Goal: Transaction & Acquisition: Purchase product/service

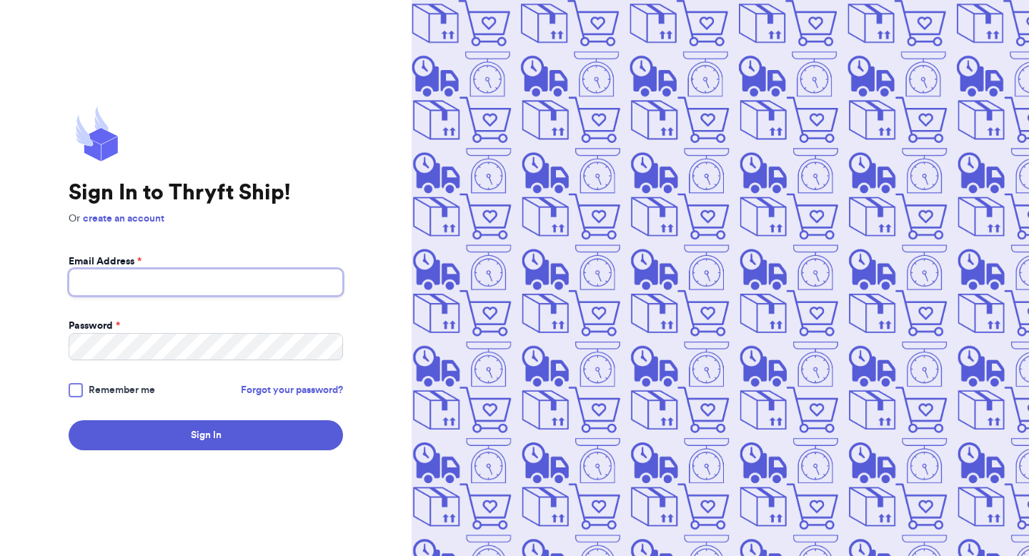
click at [274, 282] on input "Email Address *" at bounding box center [206, 282] width 274 height 27
type input "kendall.brittingham@gmail.com"
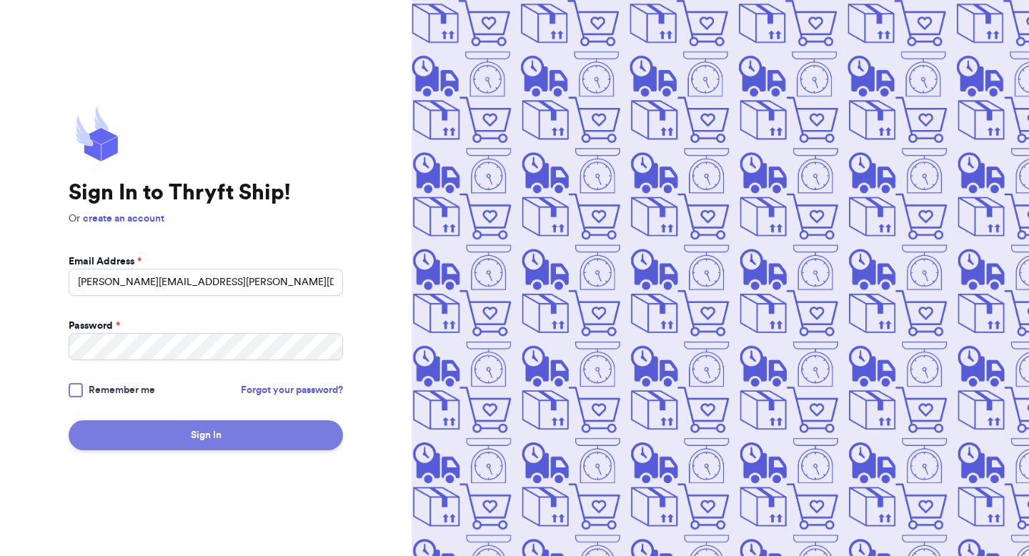
click at [245, 439] on button "Sign In" at bounding box center [206, 435] width 274 height 30
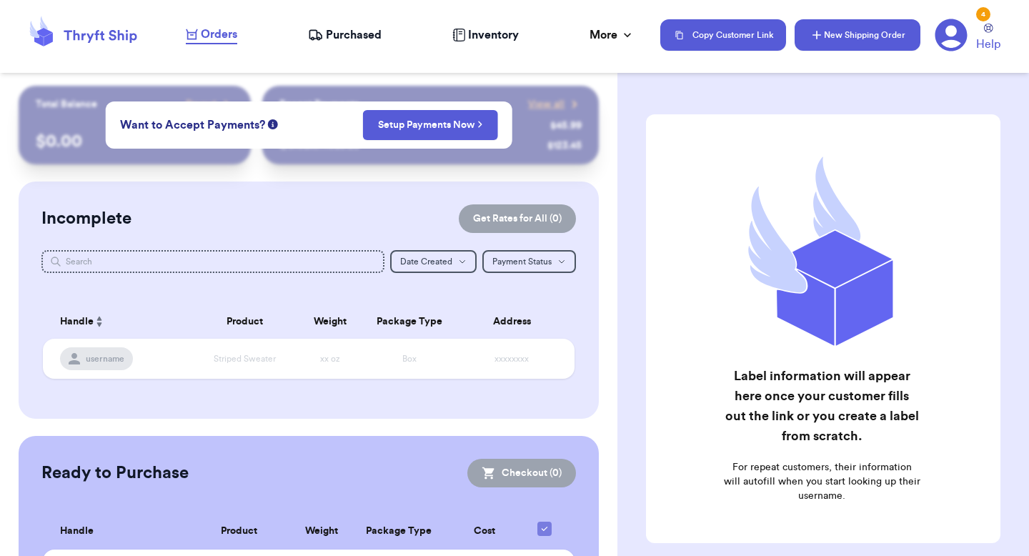
click at [825, 32] on button "New Shipping Order" at bounding box center [858, 34] width 126 height 31
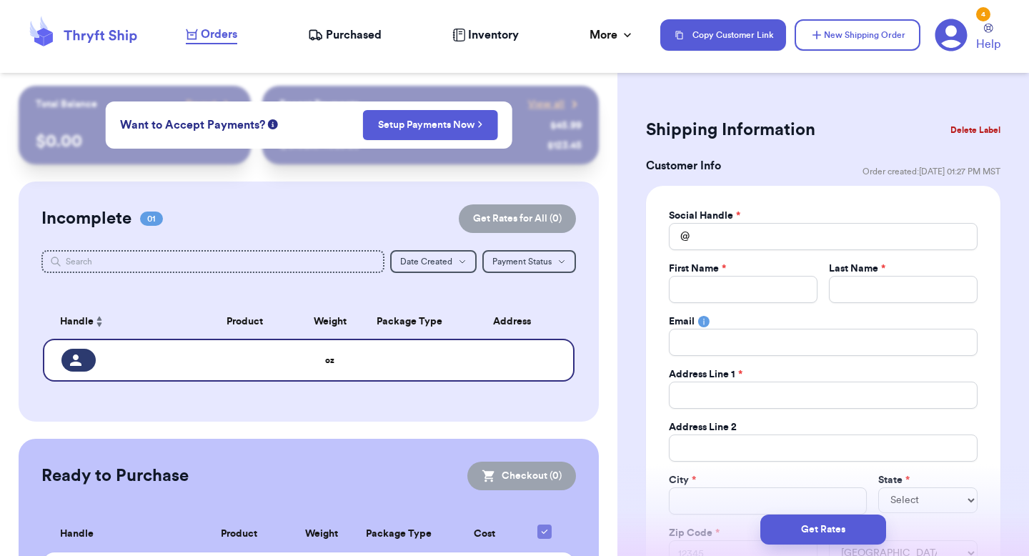
click at [368, 32] on span "Purchased" at bounding box center [354, 34] width 56 height 17
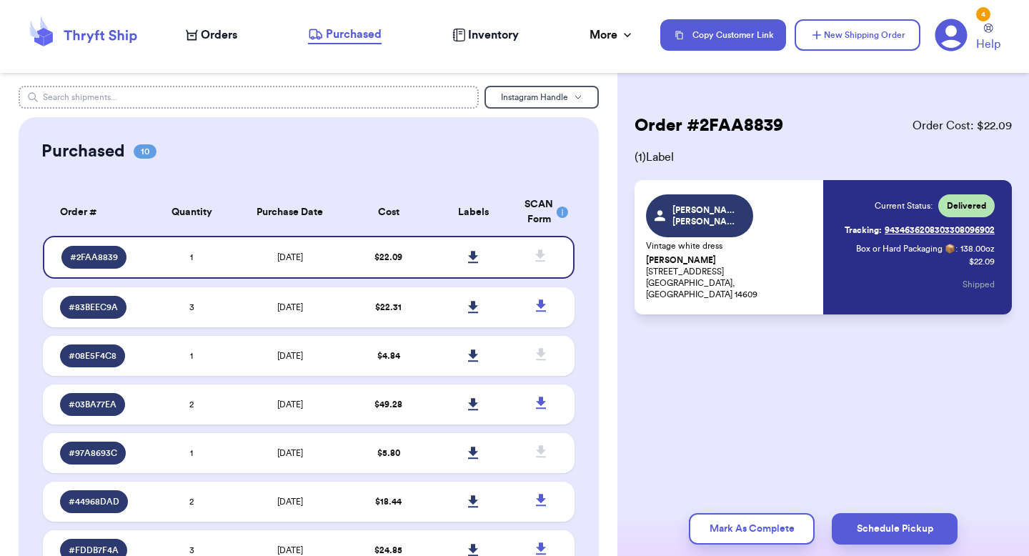
click at [348, 91] on input "text" at bounding box center [249, 97] width 460 height 23
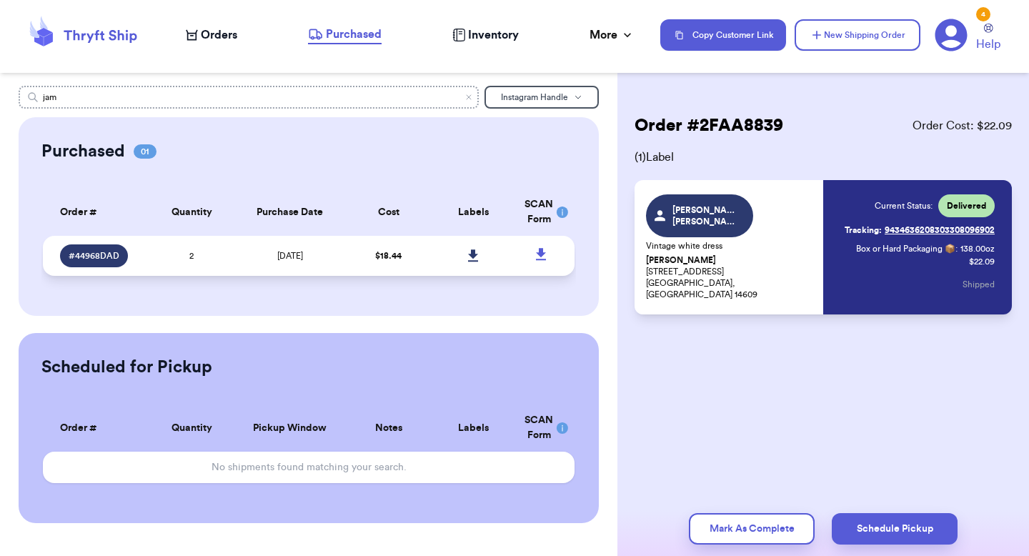
type input "jam"
click at [328, 268] on td "[DATE]" at bounding box center [289, 256] width 111 height 40
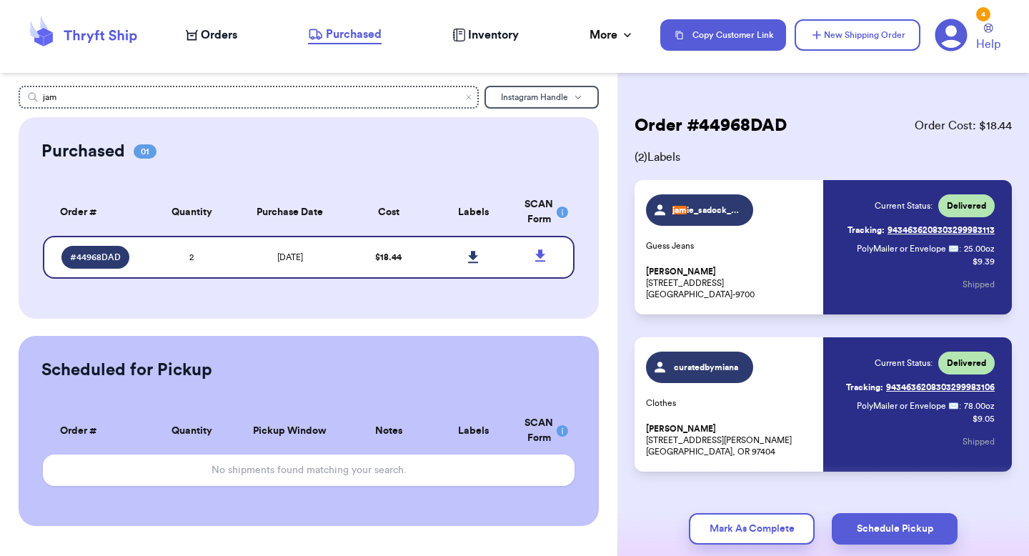
click at [718, 210] on span "jam ie_sadock_yoga" at bounding box center [706, 209] width 68 height 11
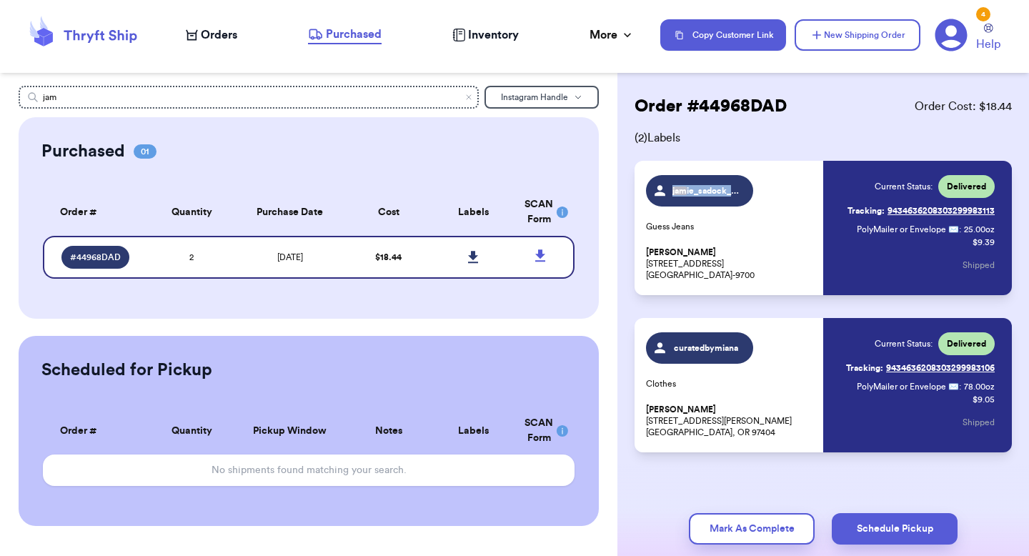
scroll to position [20, 0]
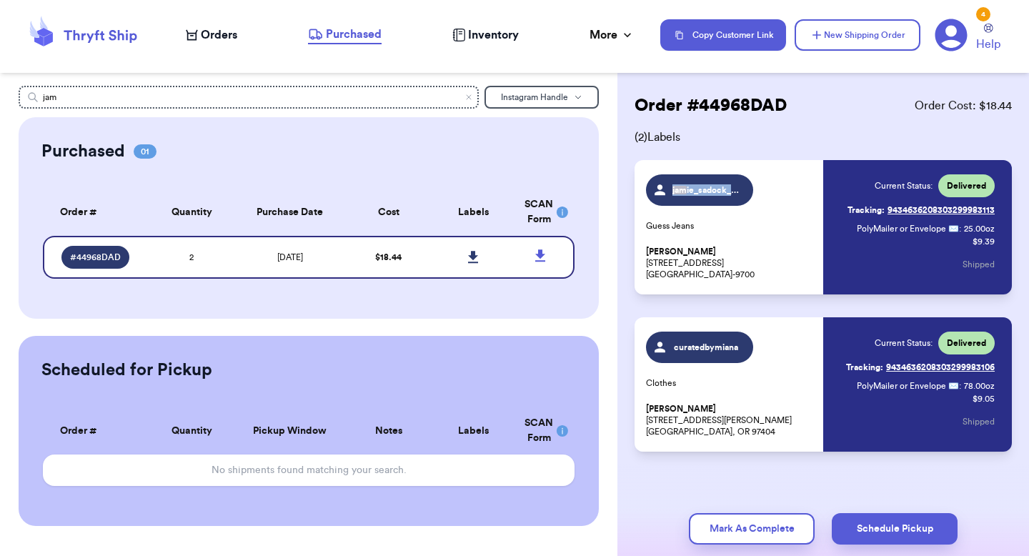
drag, startPoint x: 770, startPoint y: 274, endPoint x: 646, endPoint y: 254, distance: 125.9
click at [646, 254] on p "Jamie Sadock 825 Verden Dr Hummelstown, PA 17036-9700" at bounding box center [730, 263] width 169 height 34
click at [724, 189] on span "jam ie_sadock_yoga" at bounding box center [706, 189] width 68 height 11
click at [756, 250] on p "Jamie Sadock 825 Verden Dr Hummelstown, PA 17036-9700" at bounding box center [730, 263] width 169 height 34
click at [704, 191] on span "jam ie_sadock_yoga" at bounding box center [706, 189] width 68 height 11
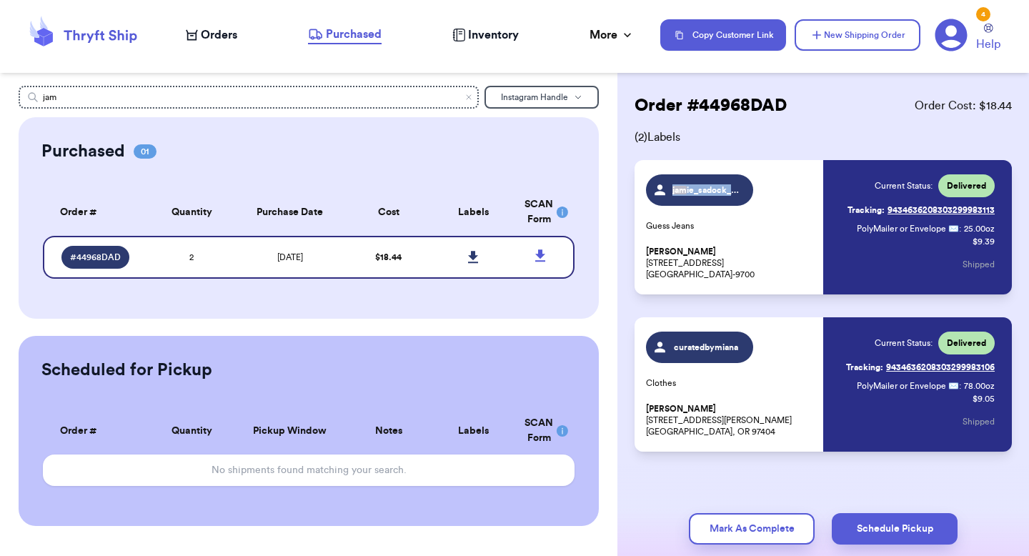
click at [704, 191] on span "jam ie_sadock_yoga" at bounding box center [706, 189] width 68 height 11
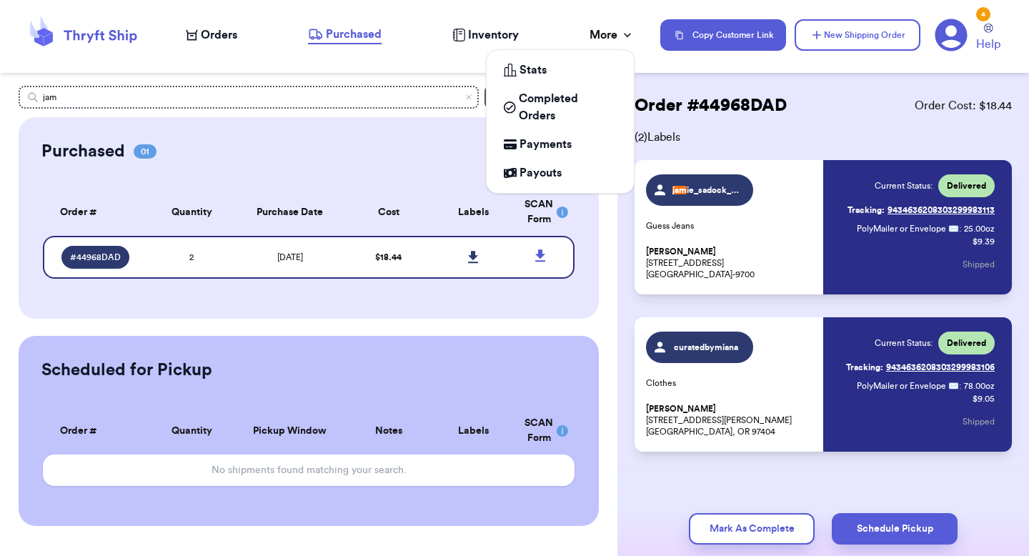
click at [606, 39] on div "More" at bounding box center [611, 34] width 45 height 17
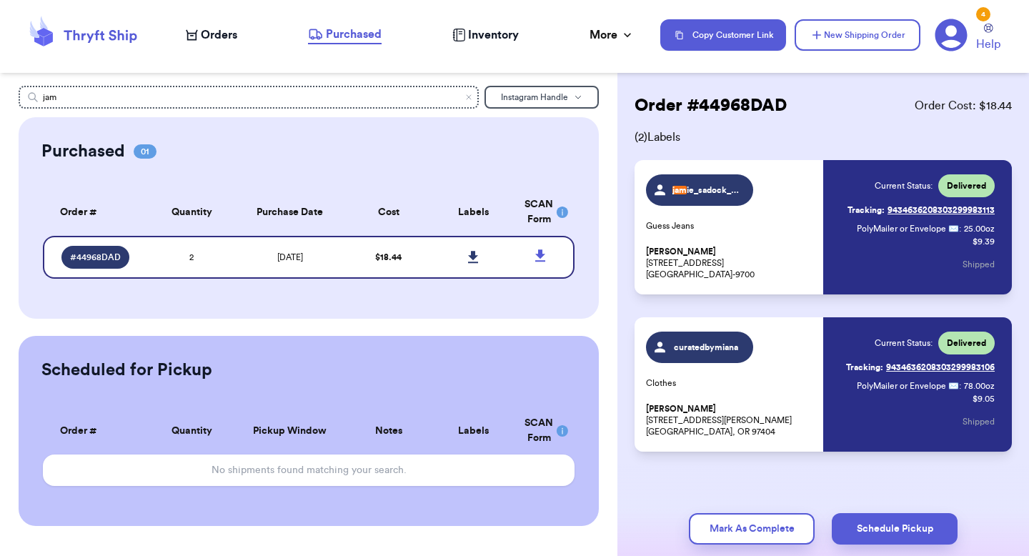
click at [729, 246] on p "Jamie Sadock 825 Verden Dr Hummelstown, PA 17036-9700" at bounding box center [730, 263] width 169 height 34
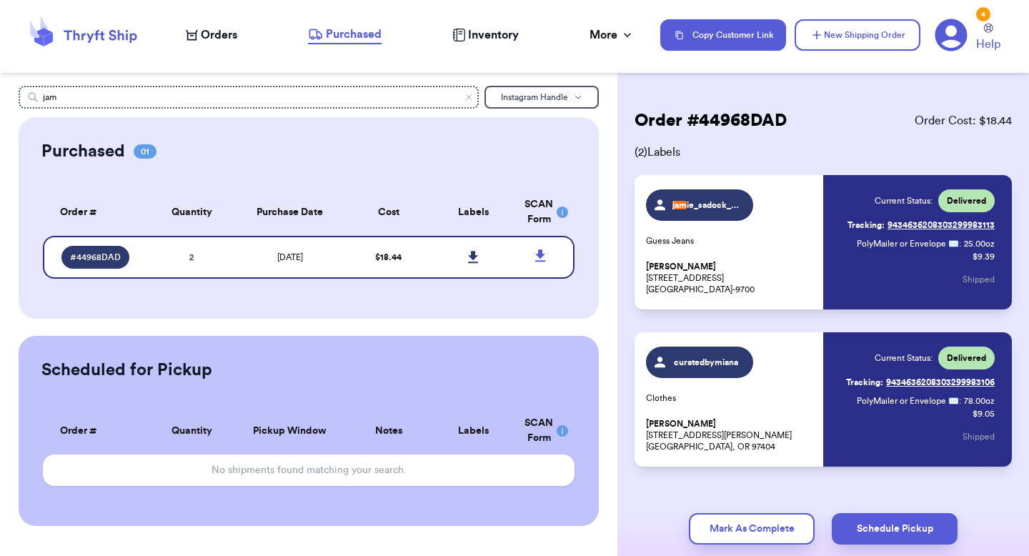
scroll to position [0, 0]
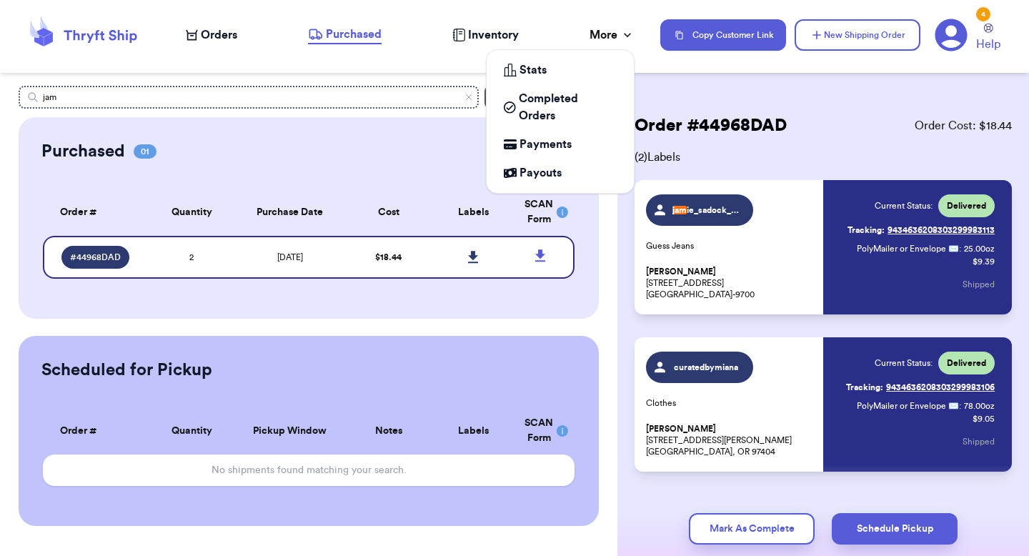
click at [606, 35] on div "More" at bounding box center [611, 34] width 45 height 17
click at [569, 107] on span "Completed Orders" at bounding box center [568, 107] width 98 height 34
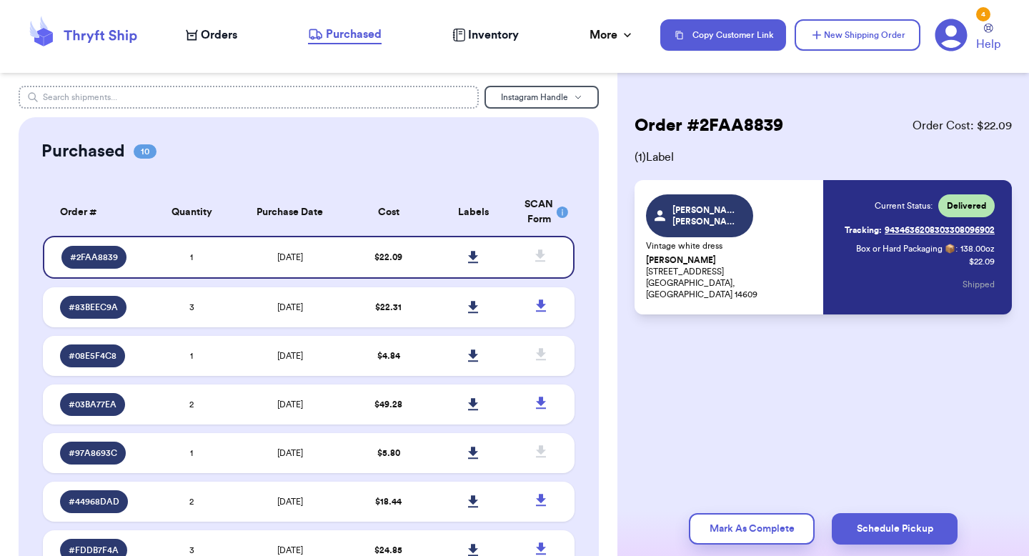
click at [377, 100] on input "text" at bounding box center [249, 97] width 460 height 23
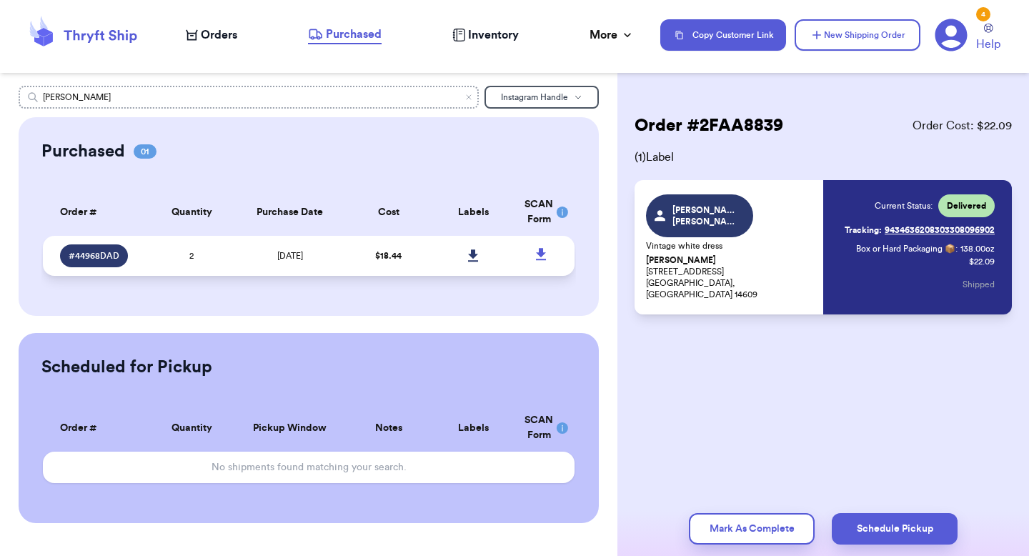
type input "[PERSON_NAME]"
click at [303, 254] on span "[DATE]" at bounding box center [290, 255] width 26 height 9
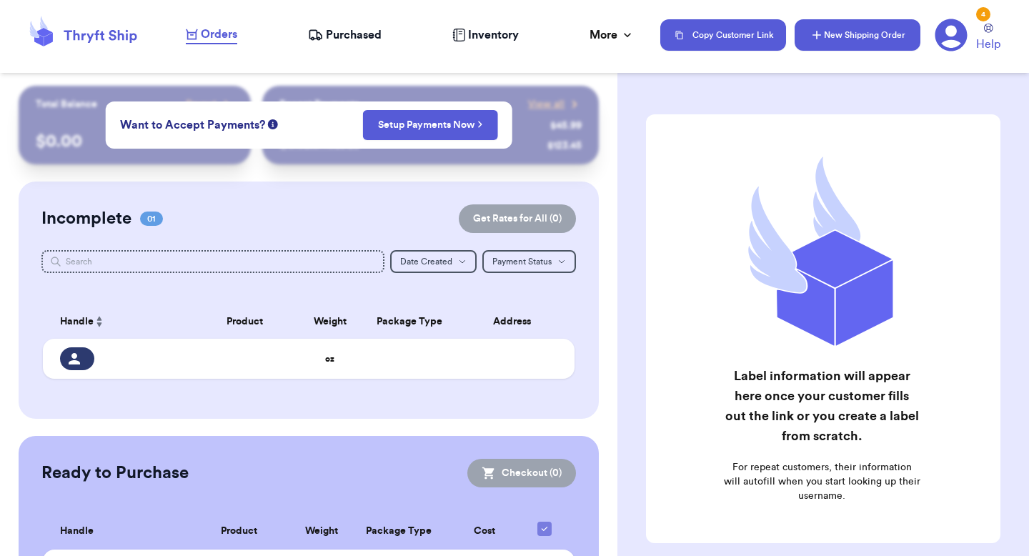
click at [836, 31] on button "New Shipping Order" at bounding box center [858, 34] width 126 height 31
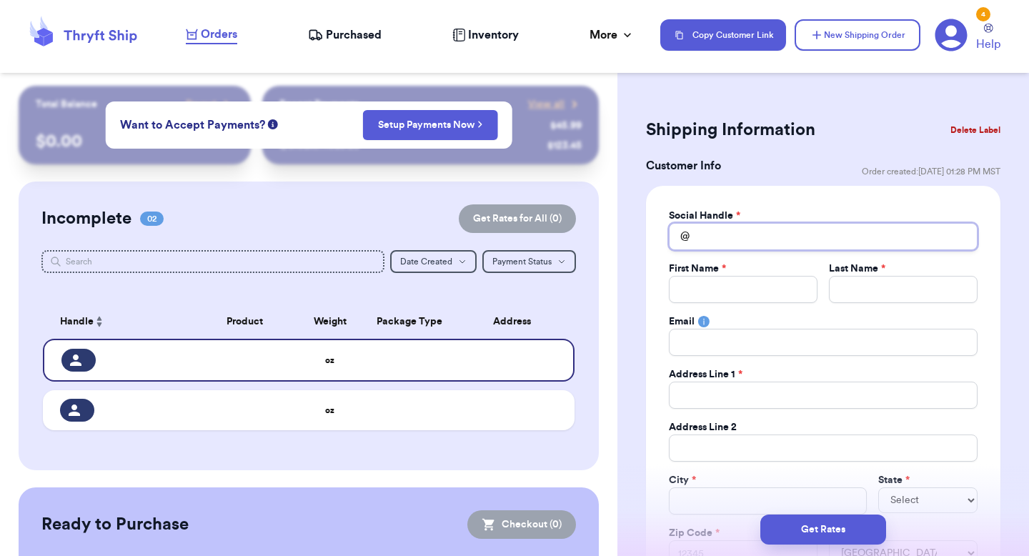
click at [739, 225] on input "Total Amount Paid" at bounding box center [823, 236] width 309 height 27
type input "j"
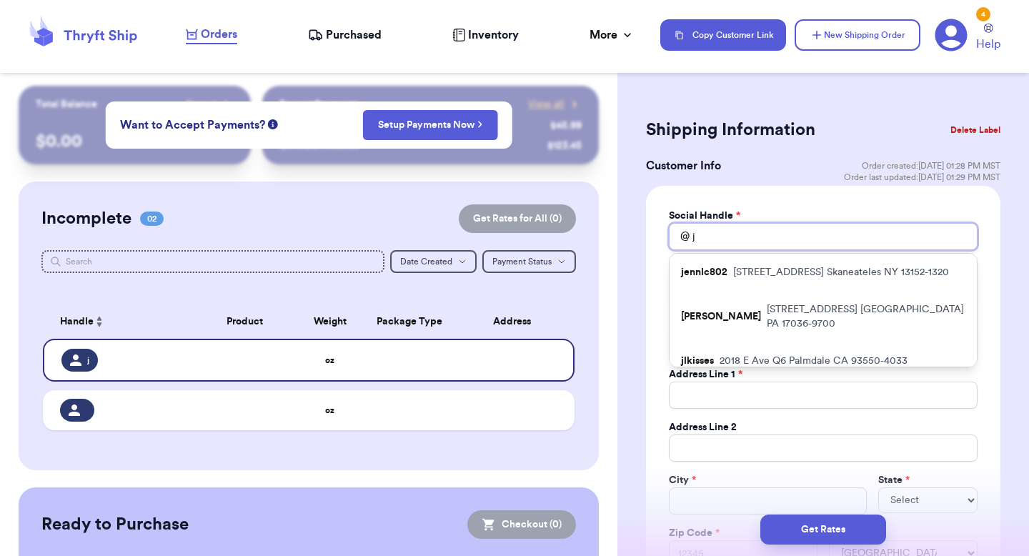
type input "ja"
type input "jam"
type input "[PERSON_NAME]"
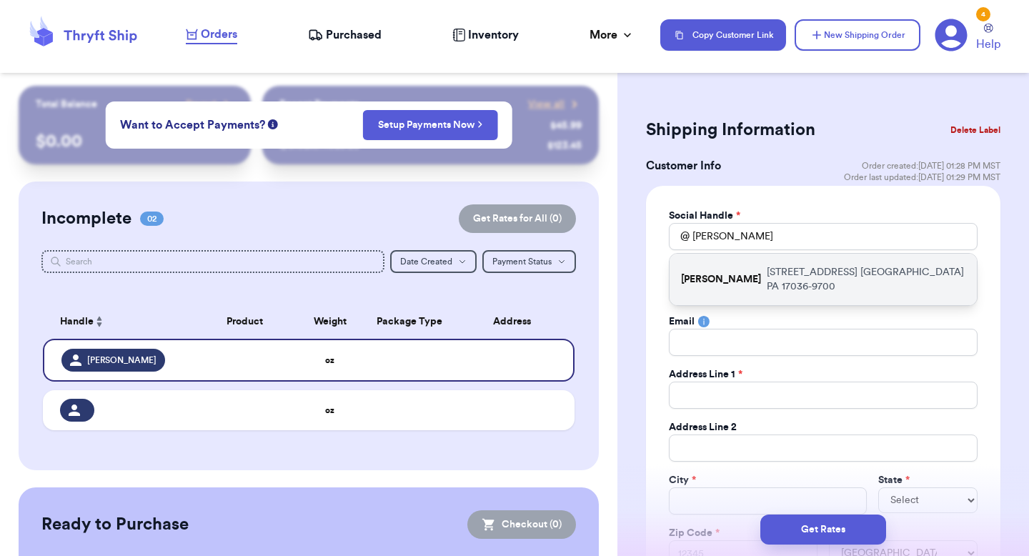
click at [740, 282] on p "[PERSON_NAME]" at bounding box center [721, 279] width 80 height 14
type input "[PERSON_NAME]"
type input "Sadock"
type input "[EMAIL_ADDRESS][DOMAIN_NAME]"
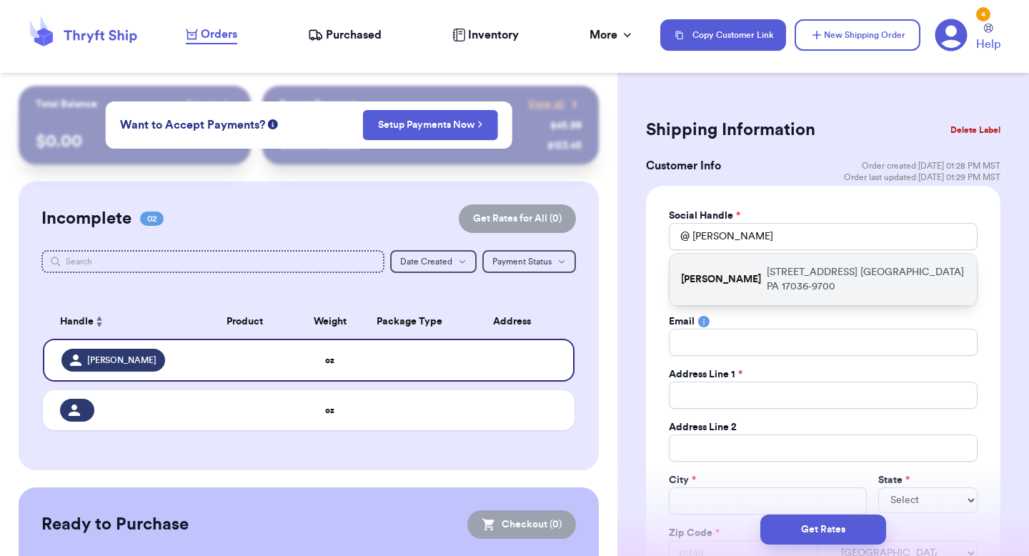
type input "[STREET_ADDRESS]"
type input "[GEOGRAPHIC_DATA]"
select select "PA"
type input "17036-9700"
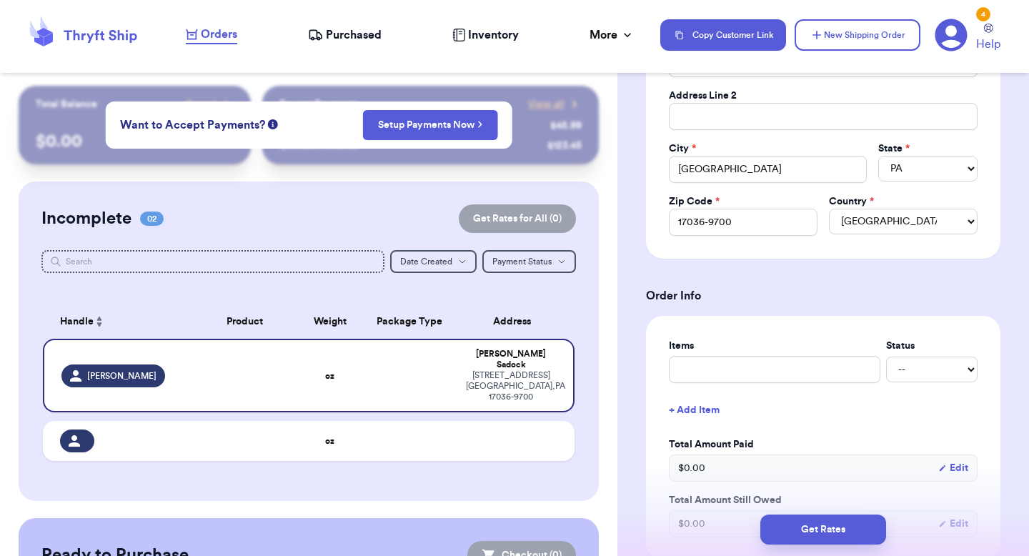
scroll to position [389, 0]
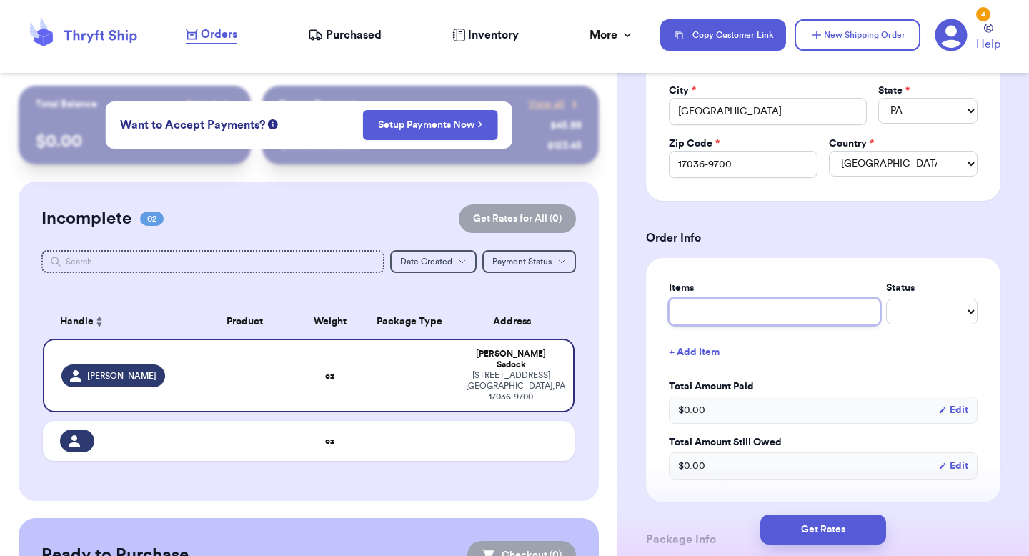
click at [762, 309] on input "text" at bounding box center [774, 311] width 211 height 27
type input "Q"
type input "Qu"
type input "Qui"
type input "Quin"
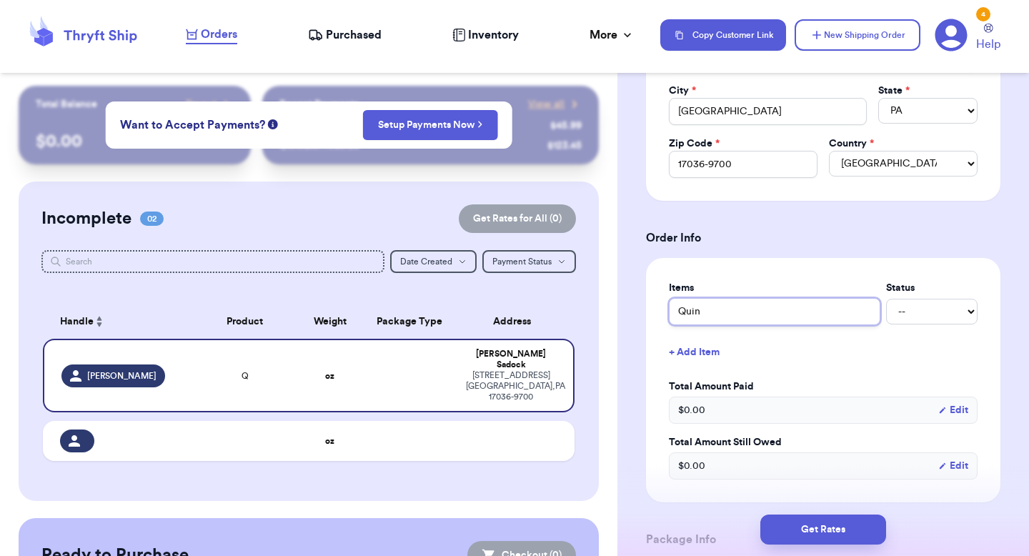
type input "Quinc"
type input "Quince"
type input "Quince C"
type input "Quince Ca"
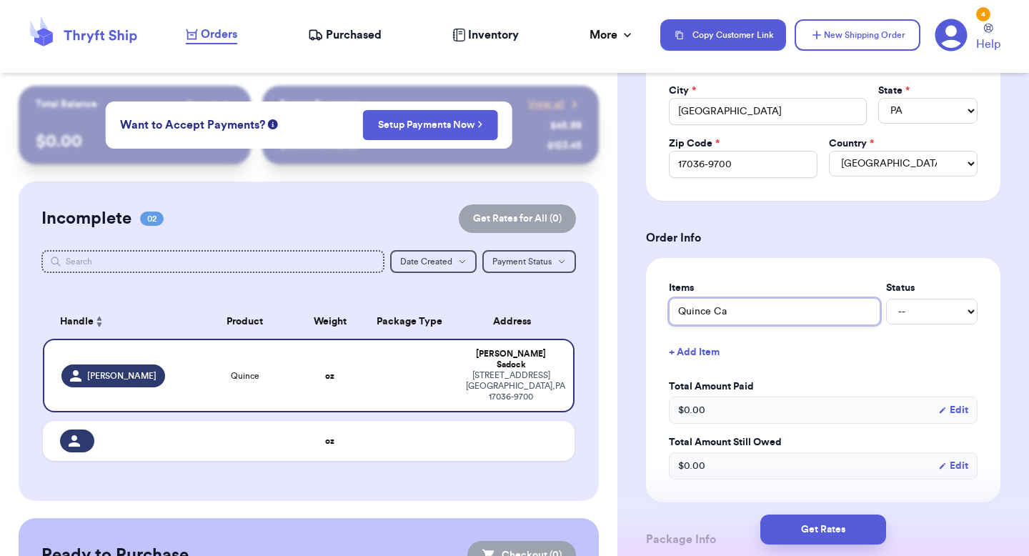
type input "Quince Car"
type input "Quince Card"
type input "Quince Cardi"
type input "Quince Cardig"
type input "Quince Cardiga"
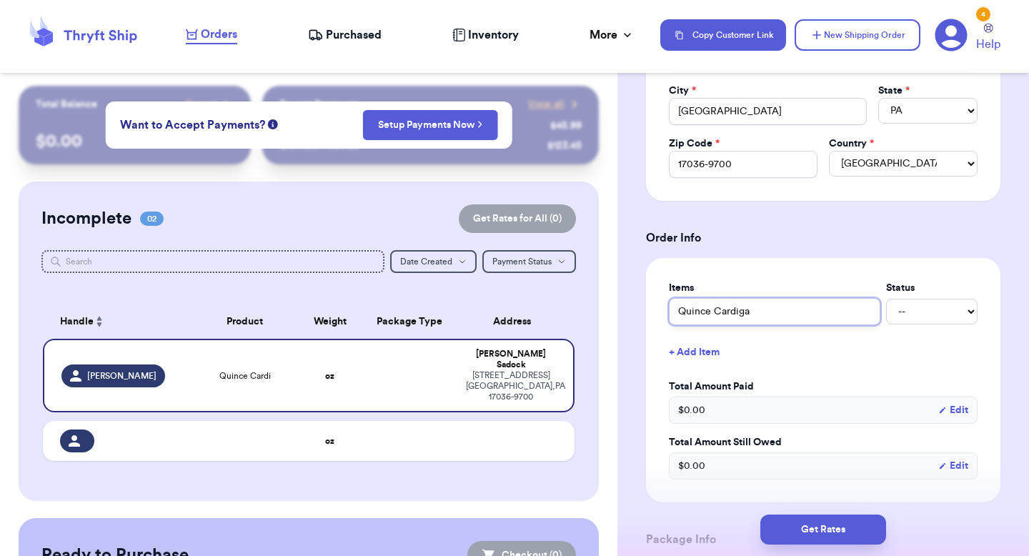
type input "Quince Cardigan"
click at [922, 309] on select "-- Paid Owes" at bounding box center [931, 312] width 91 height 26
select select "paid"
click at [886, 299] on select "-- Paid Owes" at bounding box center [931, 312] width 91 height 26
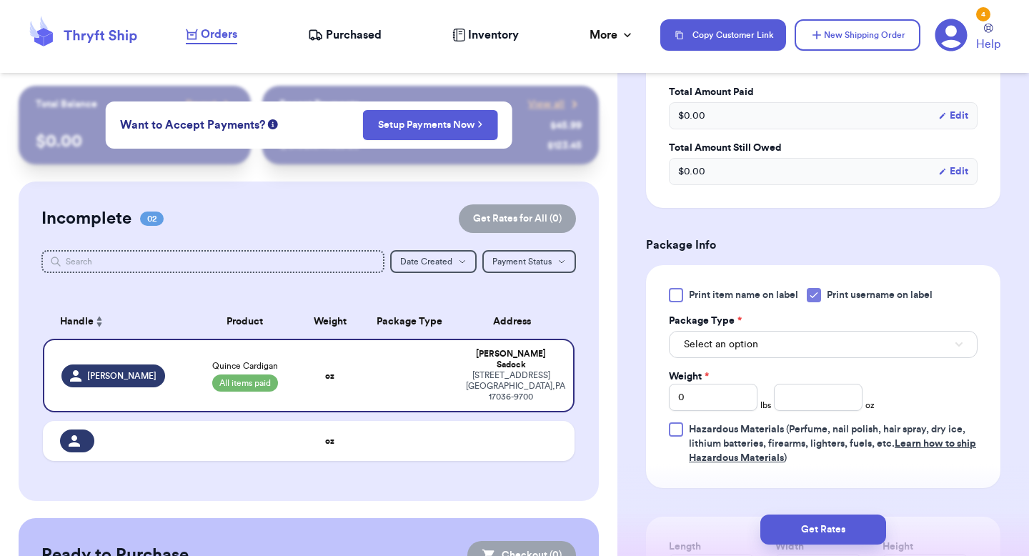
scroll to position [709, 0]
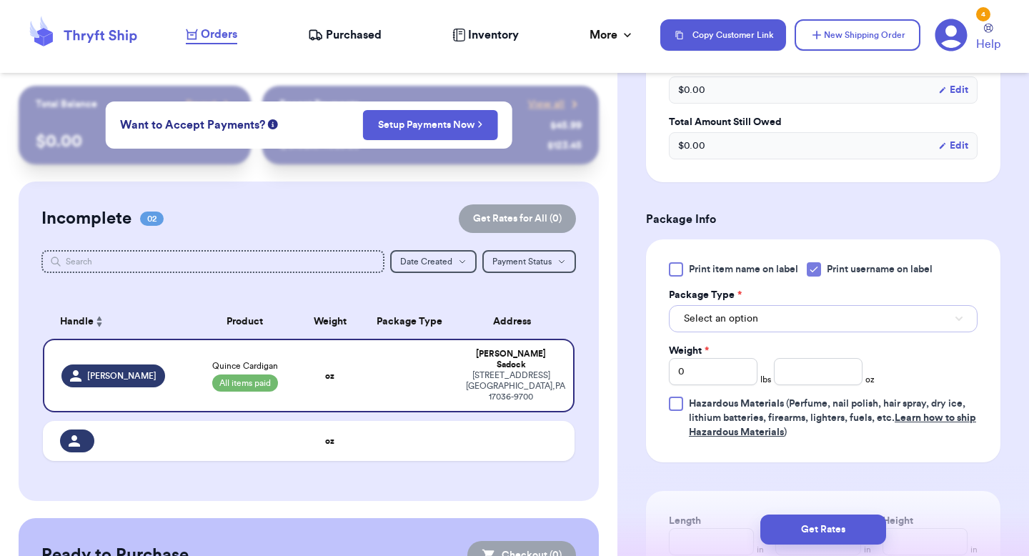
click at [872, 326] on button "Select an option" at bounding box center [823, 318] width 309 height 27
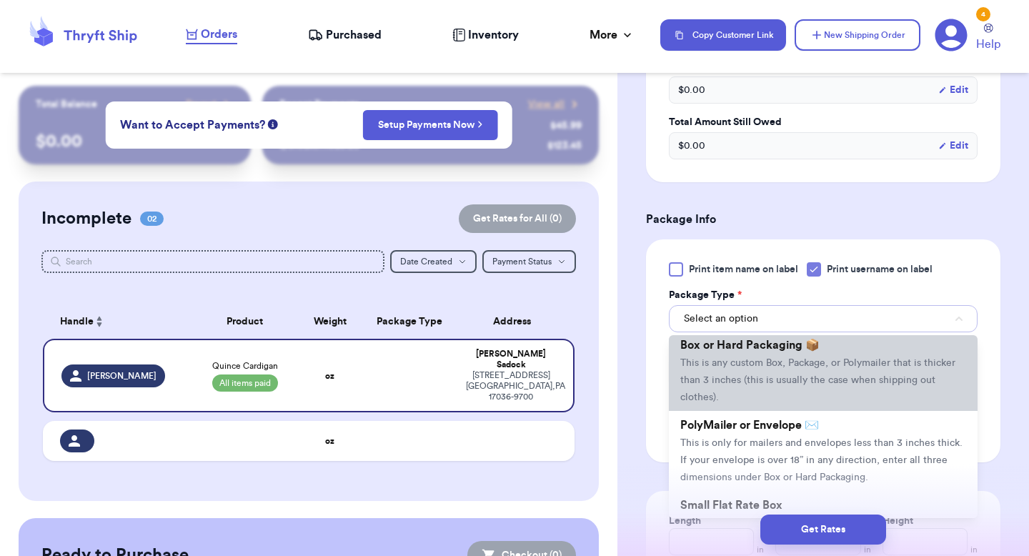
scroll to position [37, 0]
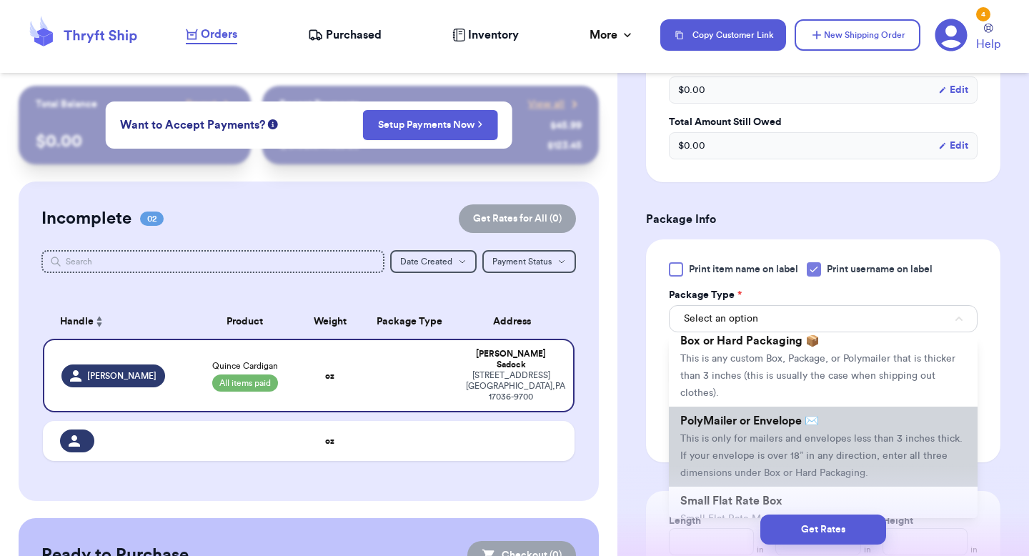
click at [797, 427] on span "PolyMailer or Envelope ✉️" at bounding box center [749, 420] width 139 height 11
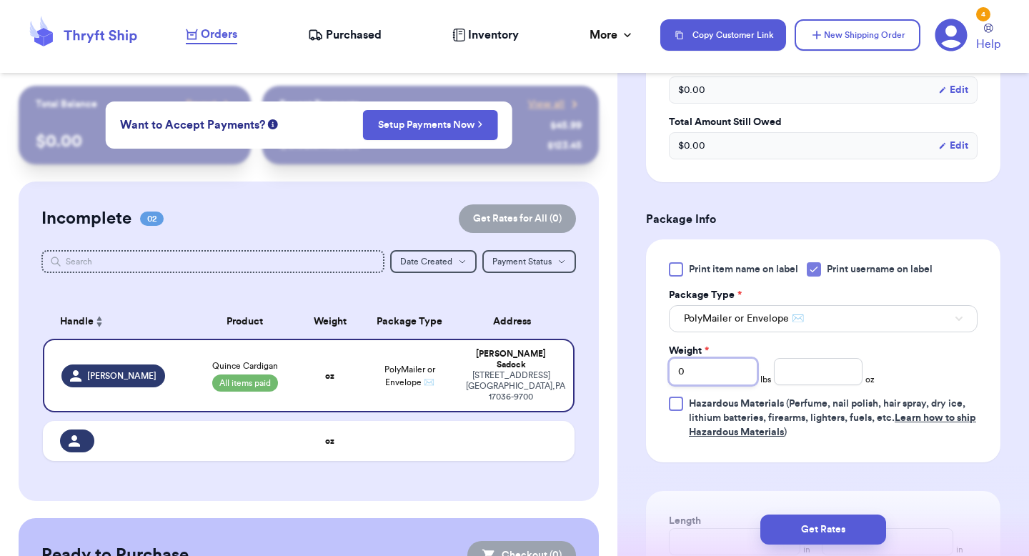
click at [720, 368] on input "0" at bounding box center [713, 371] width 89 height 27
type input "1"
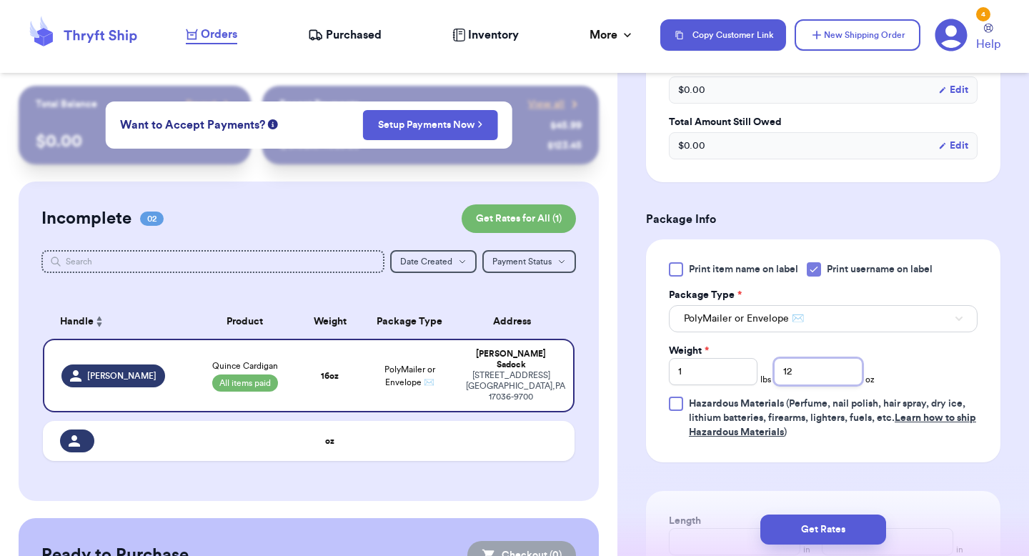
type input "12"
click at [922, 332] on button "PolyMailer or Envelope ✉️" at bounding box center [823, 318] width 309 height 27
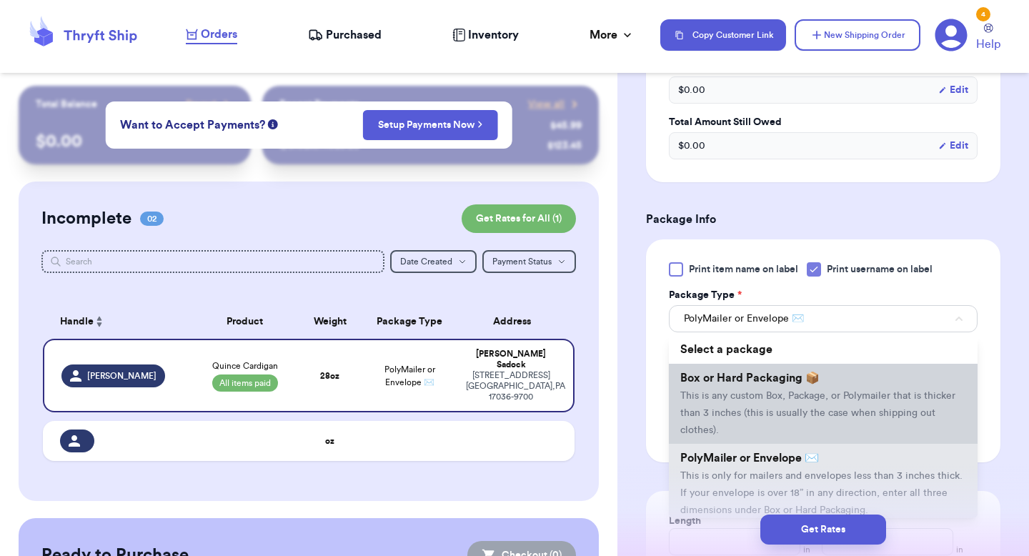
click at [920, 389] on li "Box or Hard Packaging 📦 This is any custom Box, Package, or Polymailer that is …" at bounding box center [823, 404] width 309 height 80
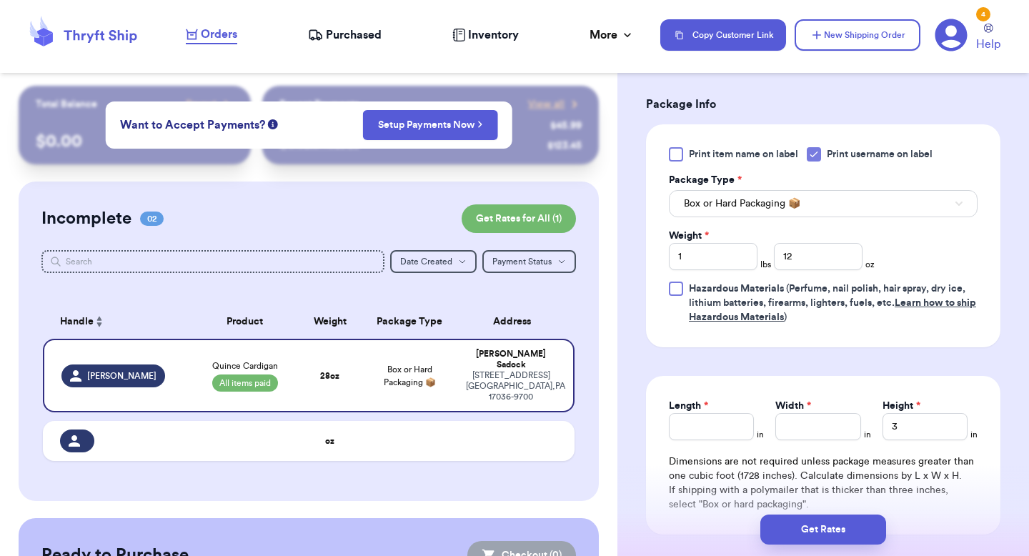
scroll to position [854, 0]
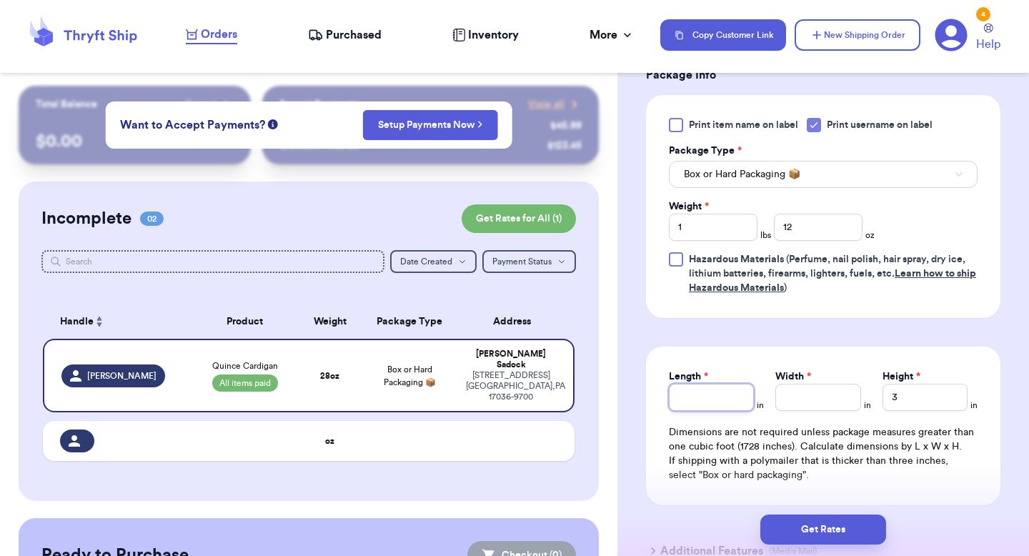
click at [714, 393] on input "Length *" at bounding box center [711, 397] width 85 height 27
type input "8"
type input "10"
type input "4"
click at [794, 473] on p "If shipping with a polymailer that is thicker than three inches, select "Box or…" at bounding box center [823, 468] width 309 height 29
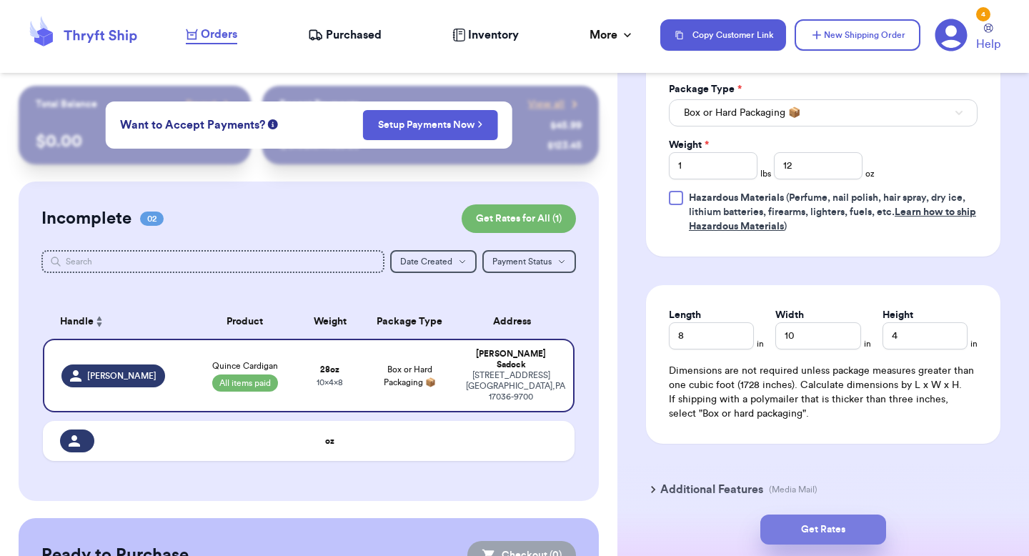
click at [807, 520] on button "Get Rates" at bounding box center [823, 529] width 126 height 30
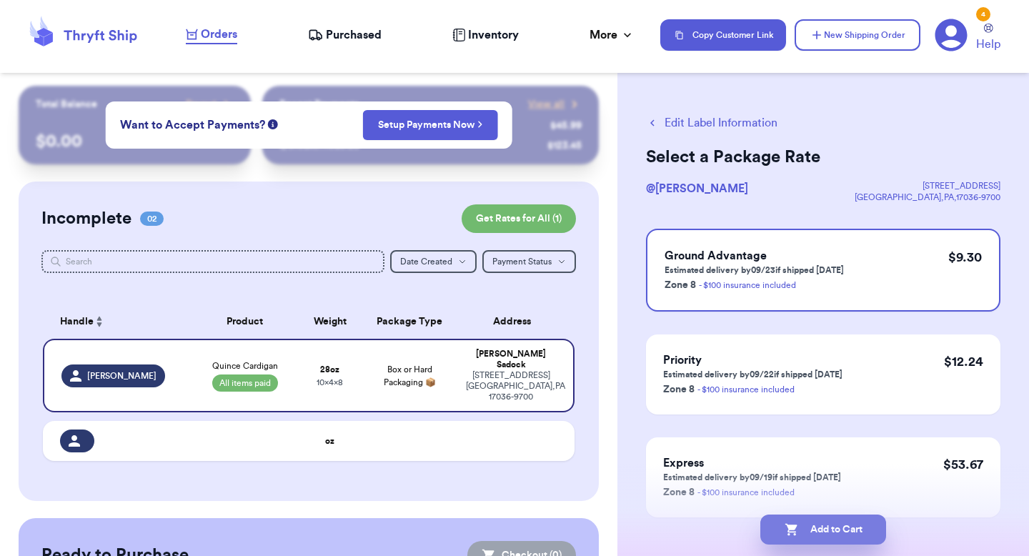
click at [850, 535] on button "Add to Cart" at bounding box center [823, 529] width 126 height 30
checkbox input "true"
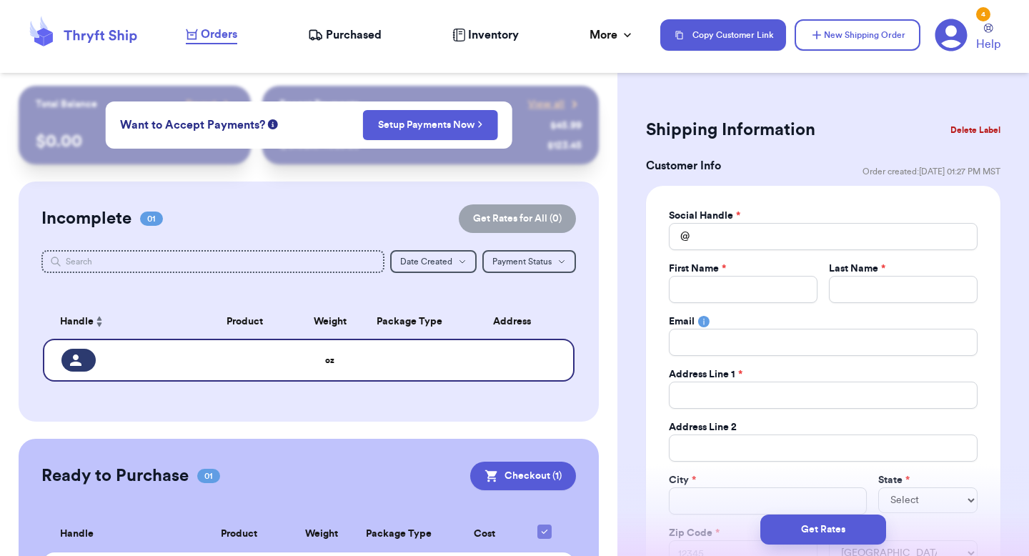
click at [995, 124] on button "Delete Label" at bounding box center [975, 129] width 61 height 31
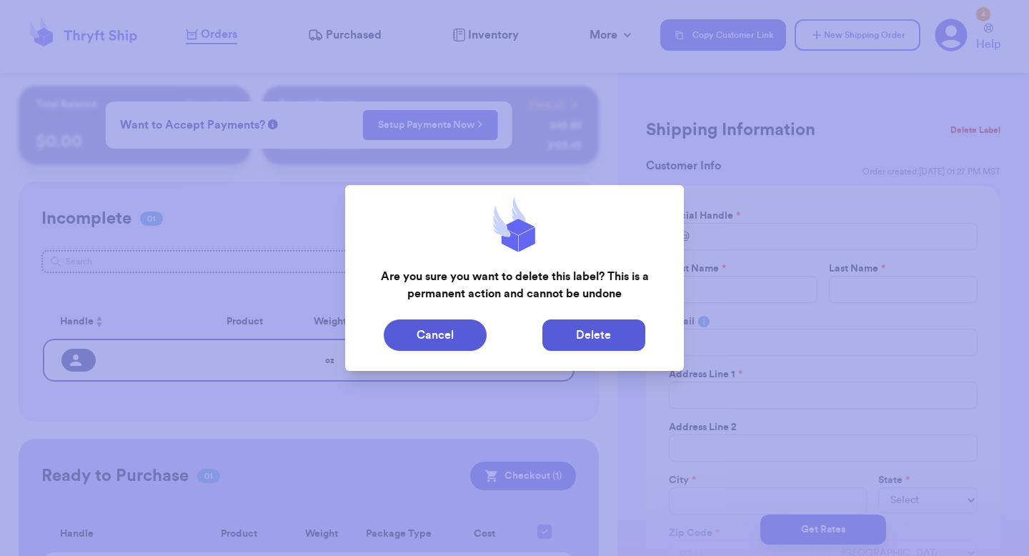
click at [554, 344] on button "Delete" at bounding box center [593, 334] width 103 height 31
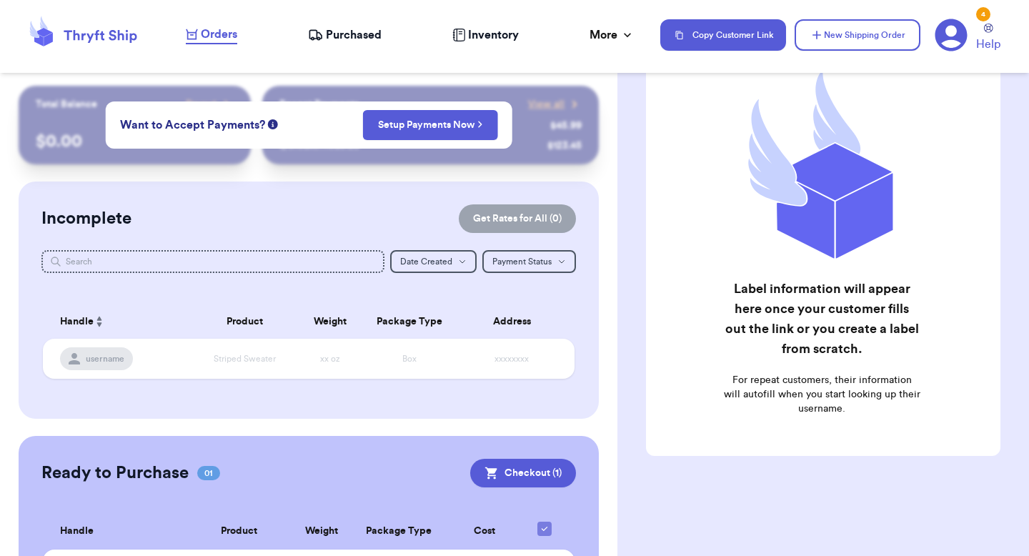
scroll to position [92, 0]
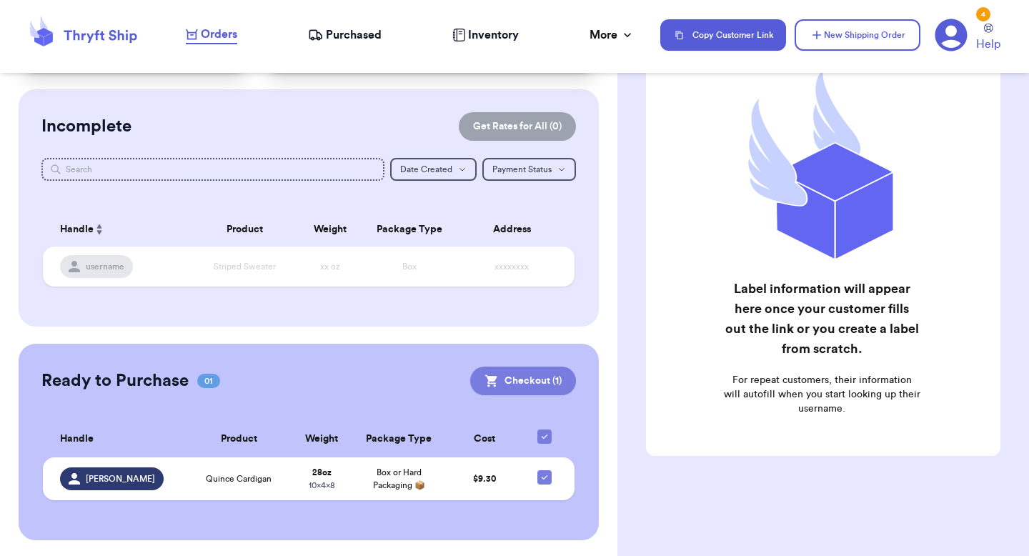
click at [523, 389] on button "Checkout ( 1 )" at bounding box center [523, 381] width 106 height 29
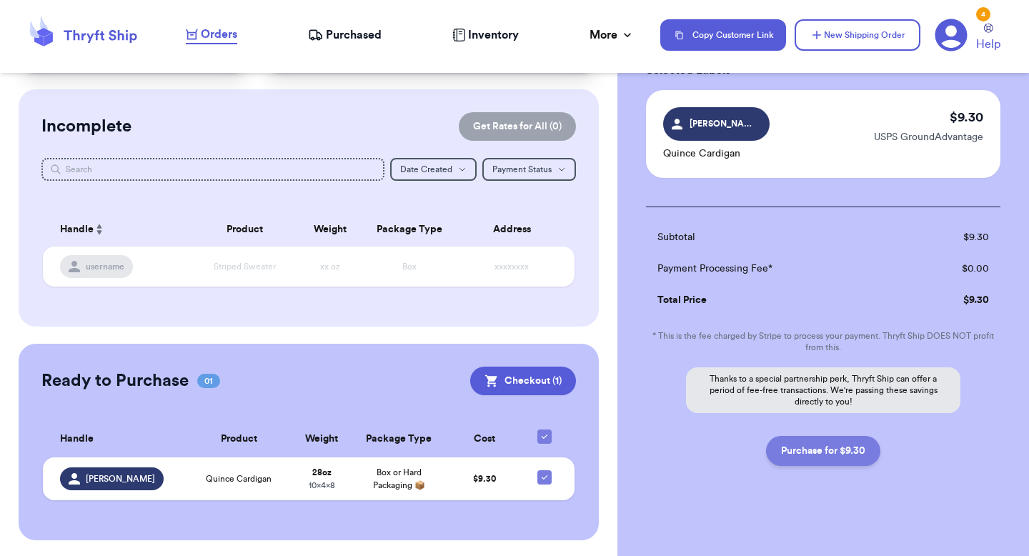
click at [820, 459] on button "Purchase for $9.30" at bounding box center [823, 451] width 114 height 30
checkbox input "false"
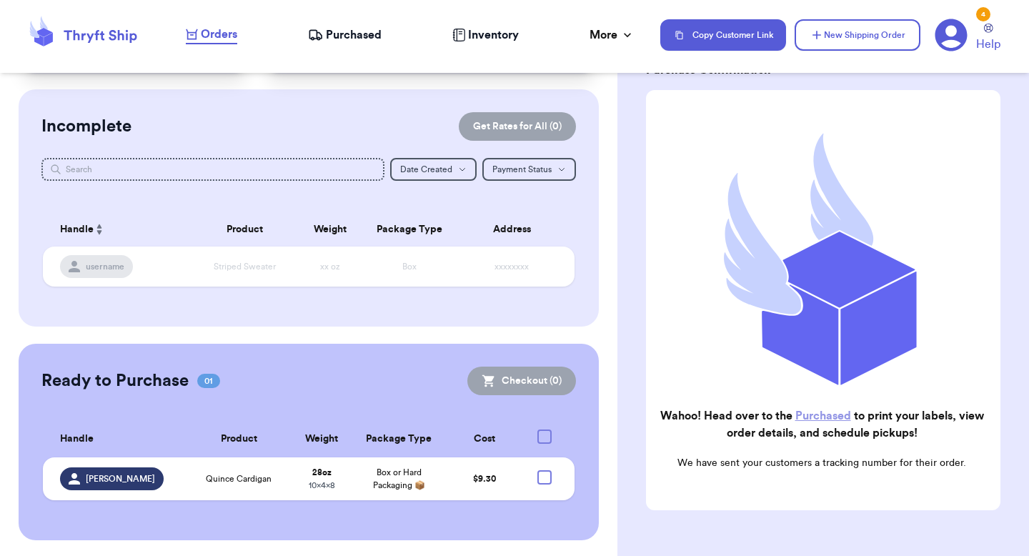
checkbox input "true"
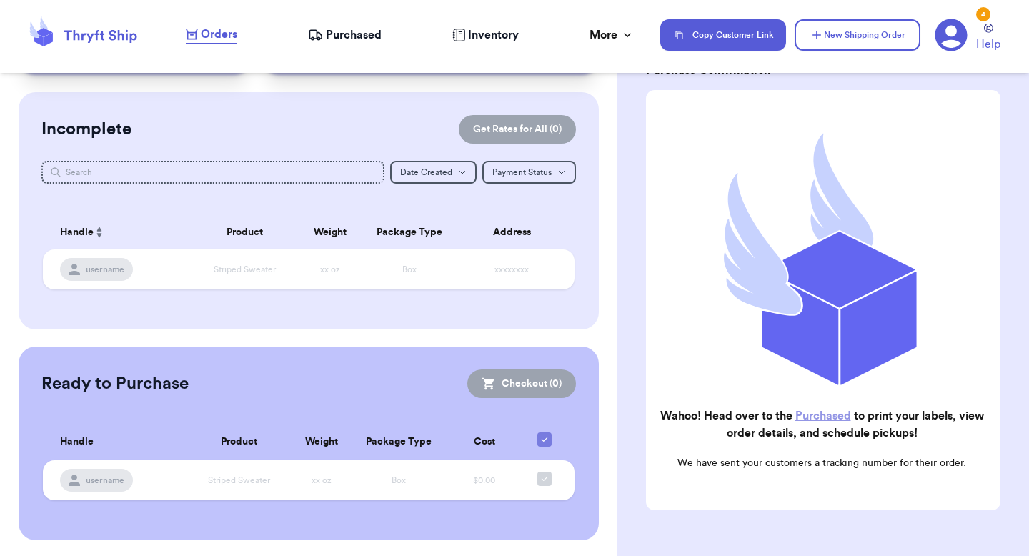
click at [820, 415] on link "Purchased" at bounding box center [823, 415] width 56 height 11
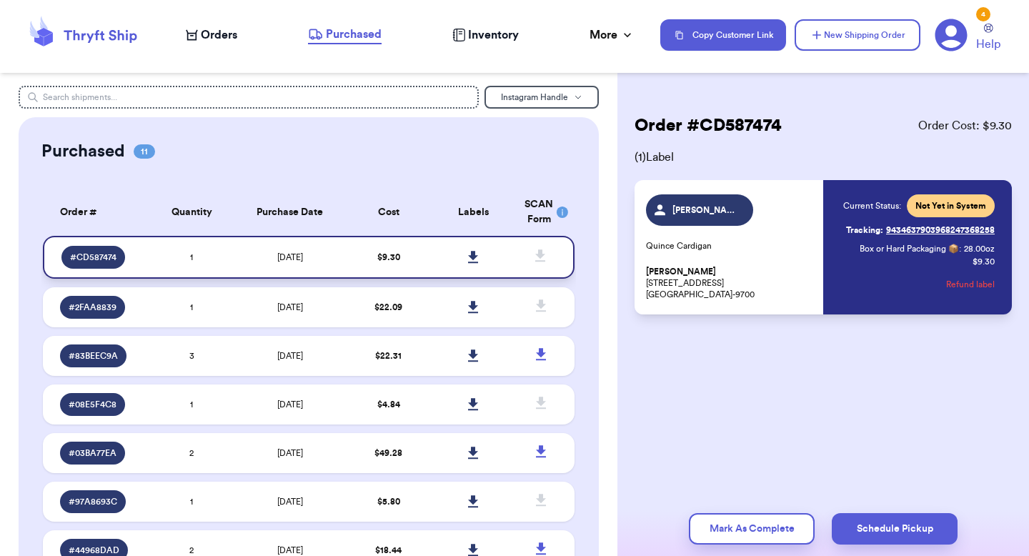
click at [473, 264] on link at bounding box center [473, 256] width 31 height 31
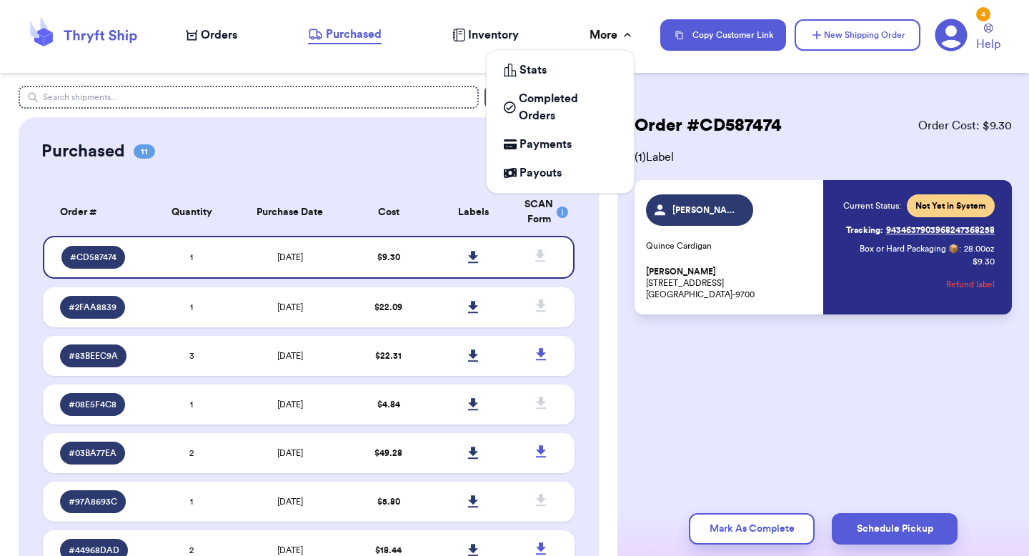
click at [624, 33] on icon at bounding box center [627, 35] width 14 height 14
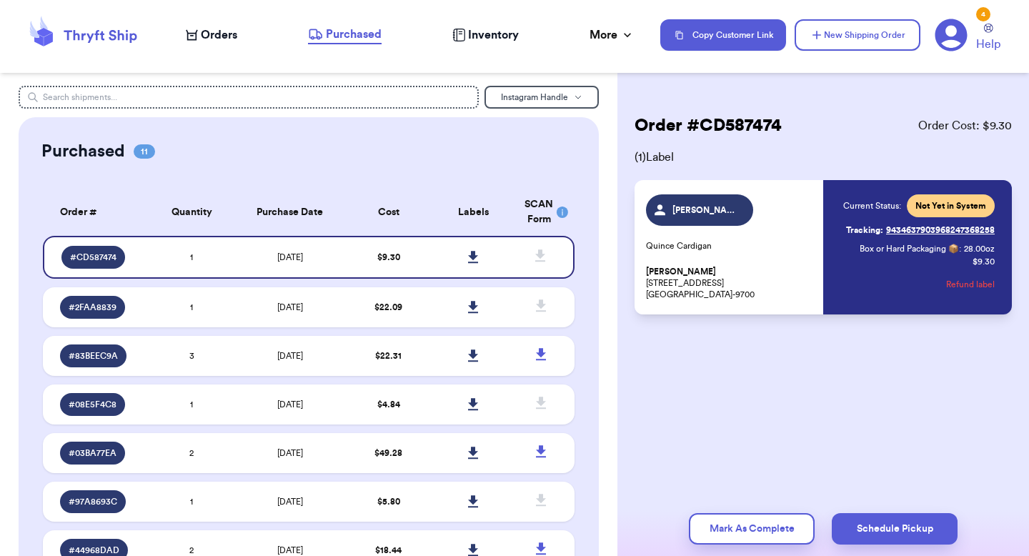
click at [692, 338] on div "Order # CD587474 Order Cost: $ 9.30 ( 1 ) Label [PERSON_NAME] [PERSON_NAME] [PE…" at bounding box center [823, 257] width 412 height 343
click at [954, 45] on icon at bounding box center [951, 35] width 33 height 33
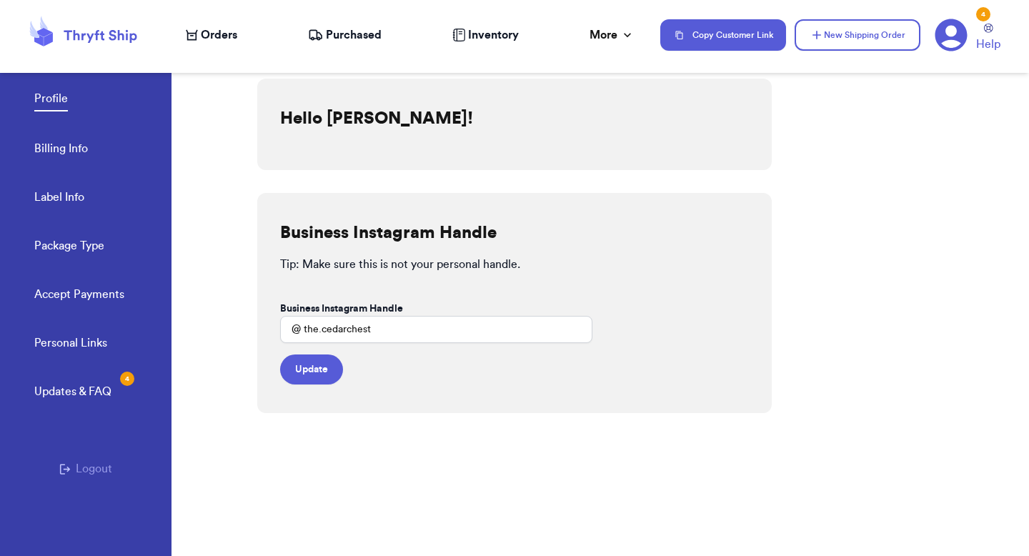
click at [71, 205] on link "Label Info" at bounding box center [59, 199] width 50 height 20
select select "AZ"
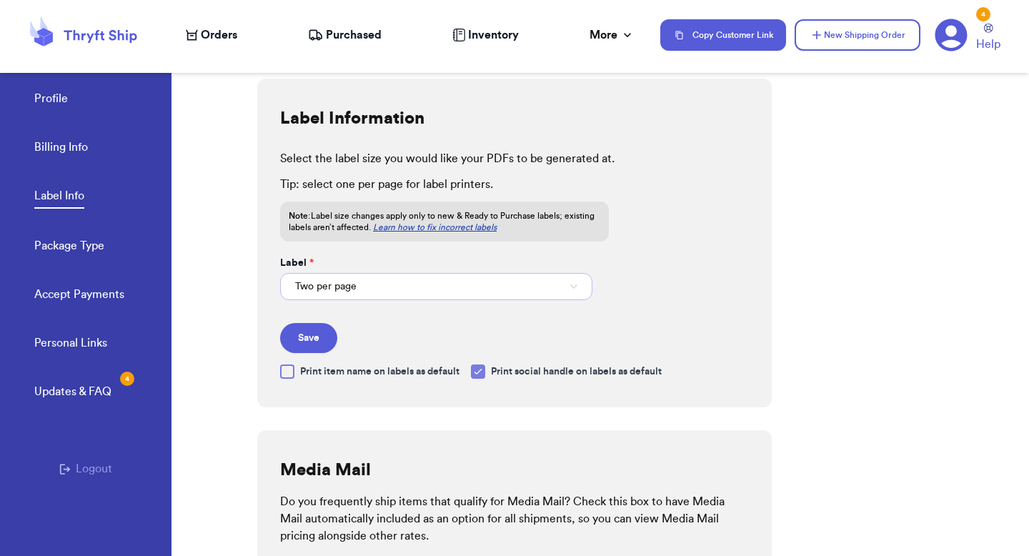
click at [364, 292] on button "Two per page" at bounding box center [436, 286] width 312 height 27
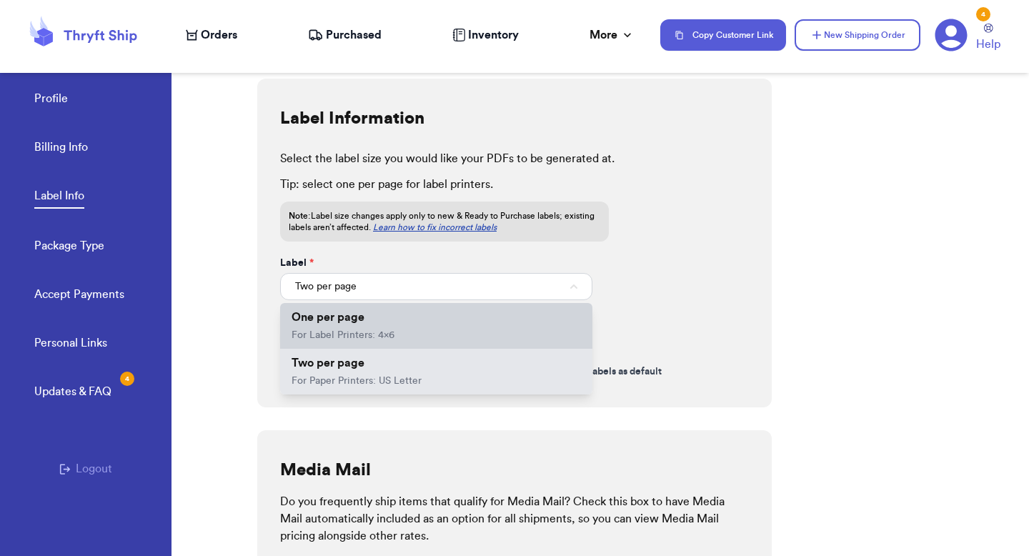
click at [367, 314] on li "One per page For Label Printers: 4x6" at bounding box center [436, 326] width 312 height 46
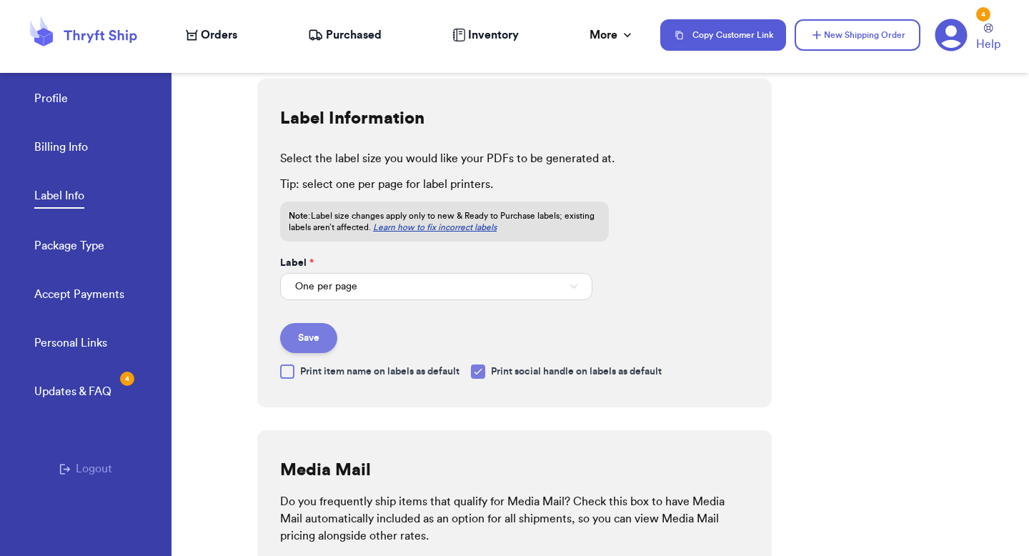
click at [310, 347] on button "Save" at bounding box center [308, 338] width 57 height 30
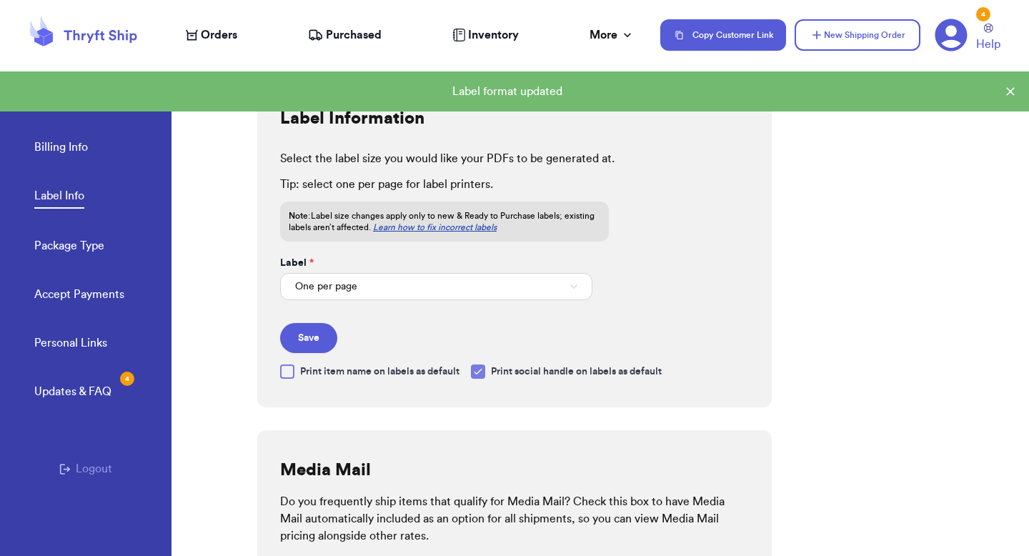
click at [363, 49] on nav "Orders Purchased Inventory More Stats Completed Orders Payments Payouts Copy Cu…" at bounding box center [599, 34] width 857 height 47
click at [355, 40] on span "Purchased" at bounding box center [354, 34] width 56 height 17
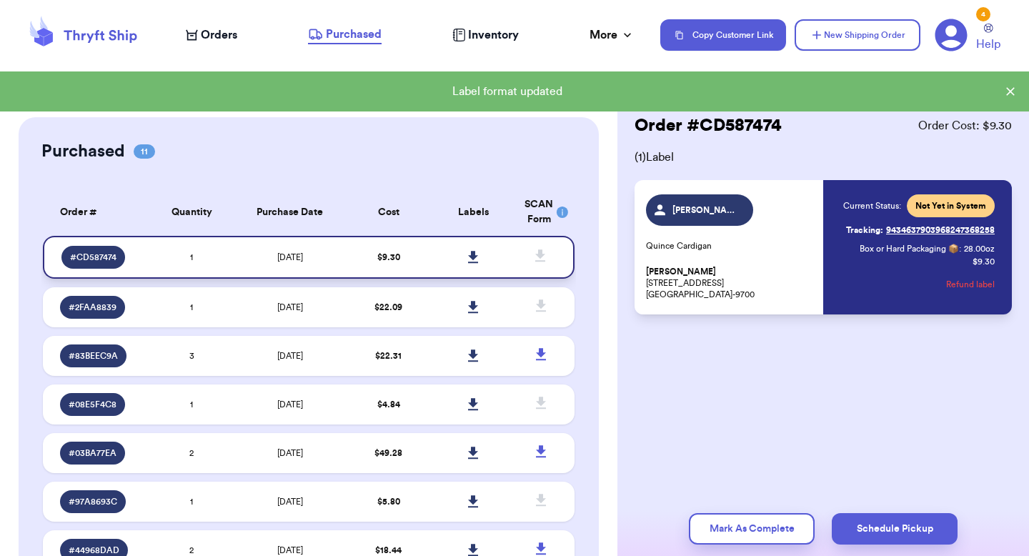
click at [476, 258] on icon at bounding box center [473, 257] width 11 height 13
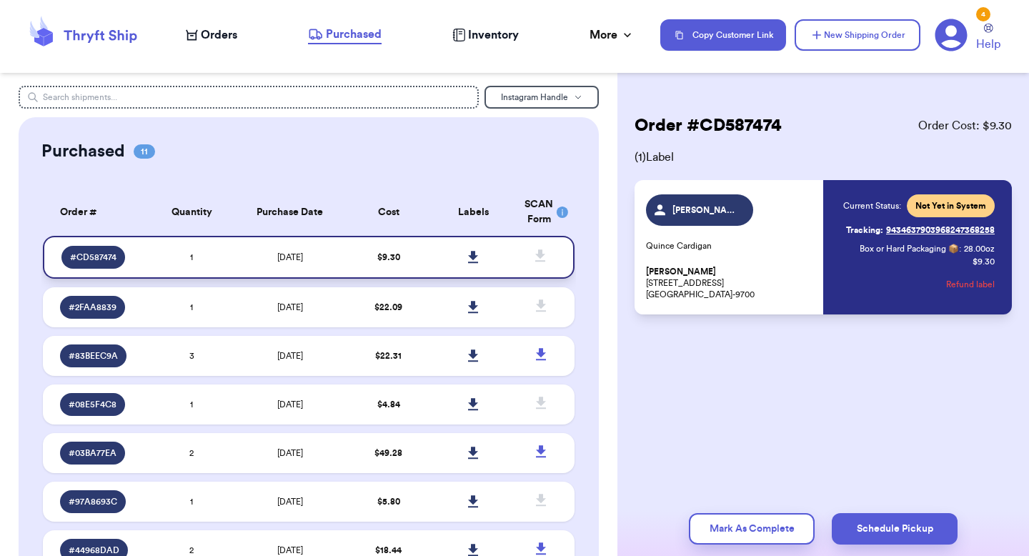
click at [438, 268] on td at bounding box center [473, 257] width 85 height 43
click at [992, 281] on button "Refund label" at bounding box center [970, 284] width 49 height 31
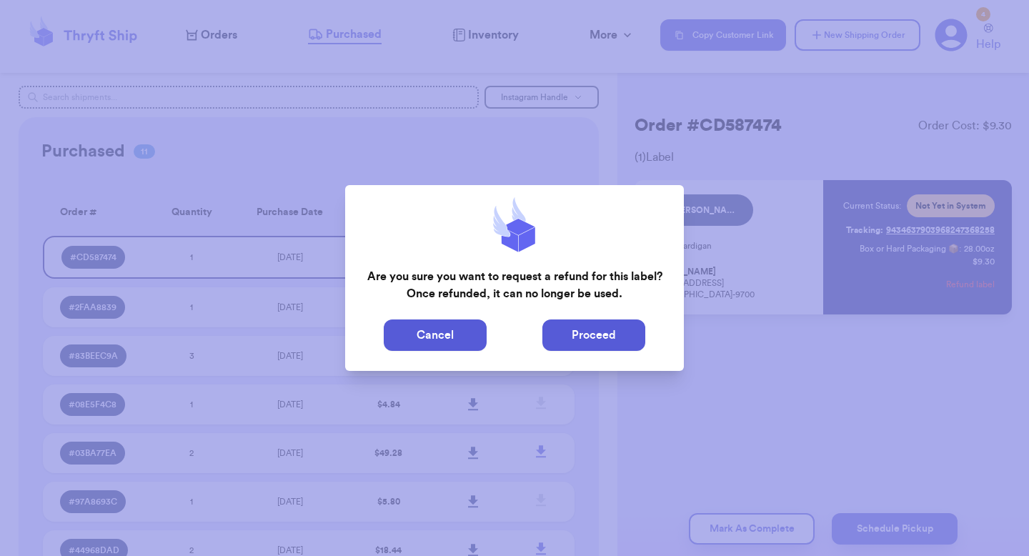
click at [608, 334] on button "Proceed" at bounding box center [593, 334] width 103 height 31
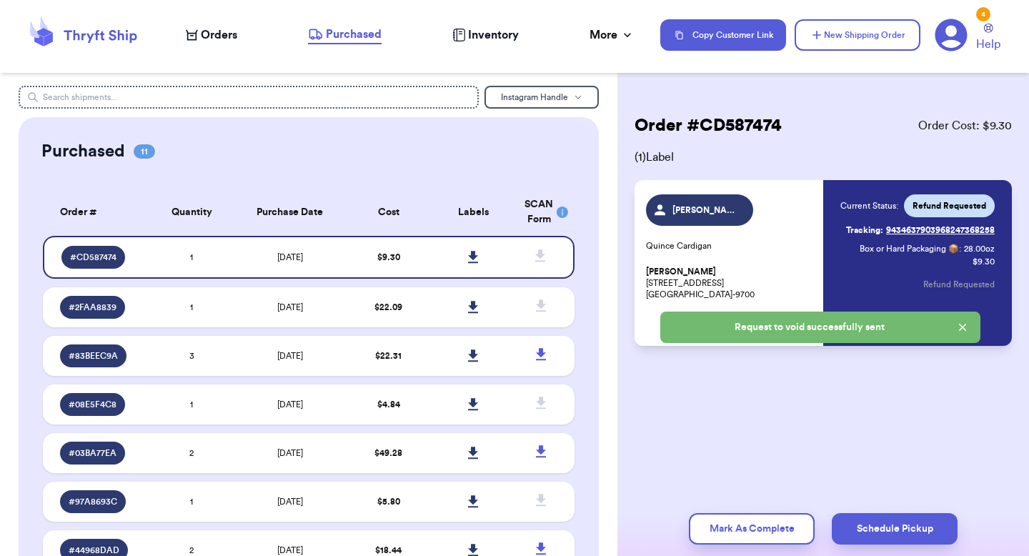
click at [231, 32] on span "Orders" at bounding box center [219, 34] width 36 height 17
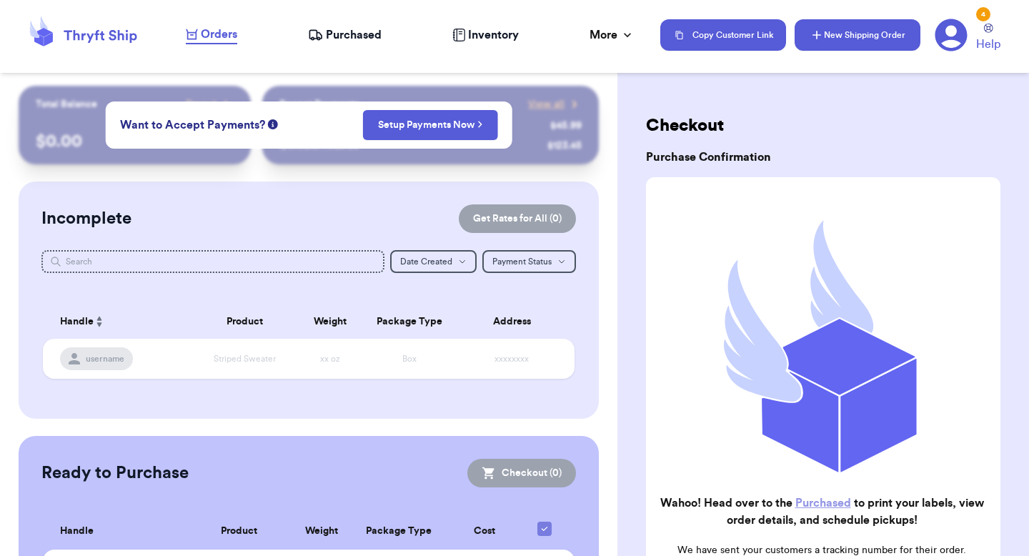
click at [837, 46] on button "New Shipping Order" at bounding box center [858, 34] width 126 height 31
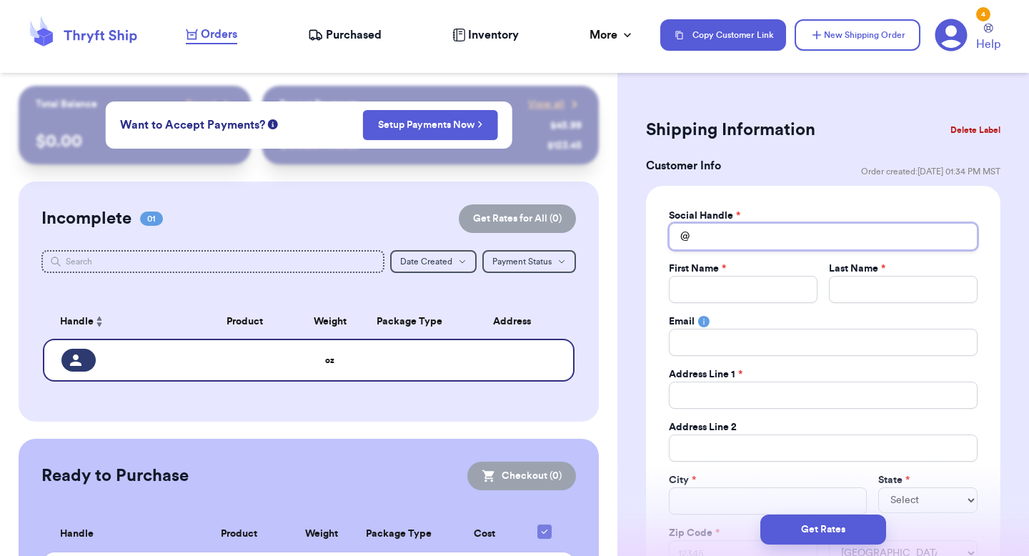
click at [737, 233] on input "Total Amount Paid" at bounding box center [823, 236] width 309 height 27
type input "j"
type input "ja"
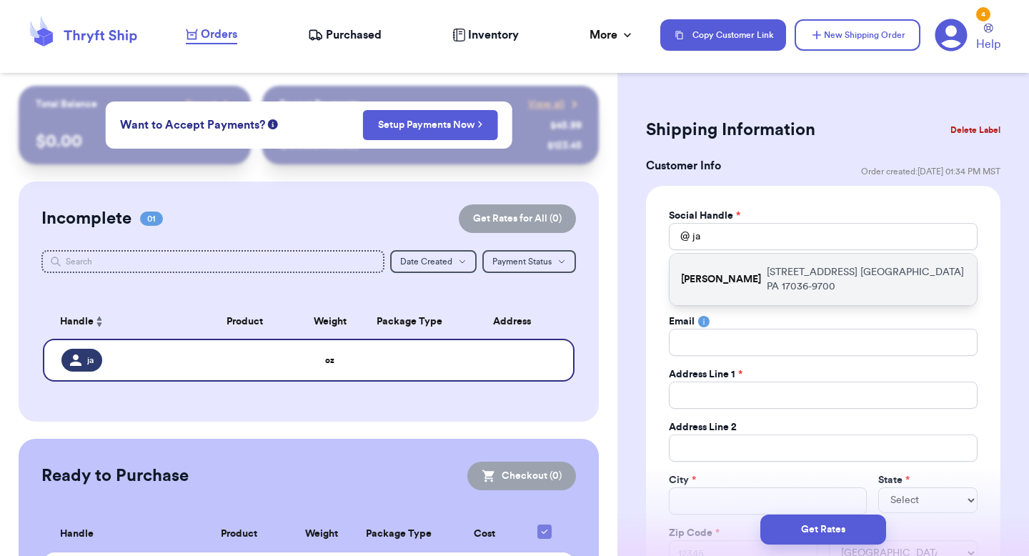
click at [745, 274] on p "[PERSON_NAME]" at bounding box center [721, 279] width 80 height 14
type input "[PERSON_NAME]"
type input "Sadock"
type input "[EMAIL_ADDRESS][DOMAIN_NAME]"
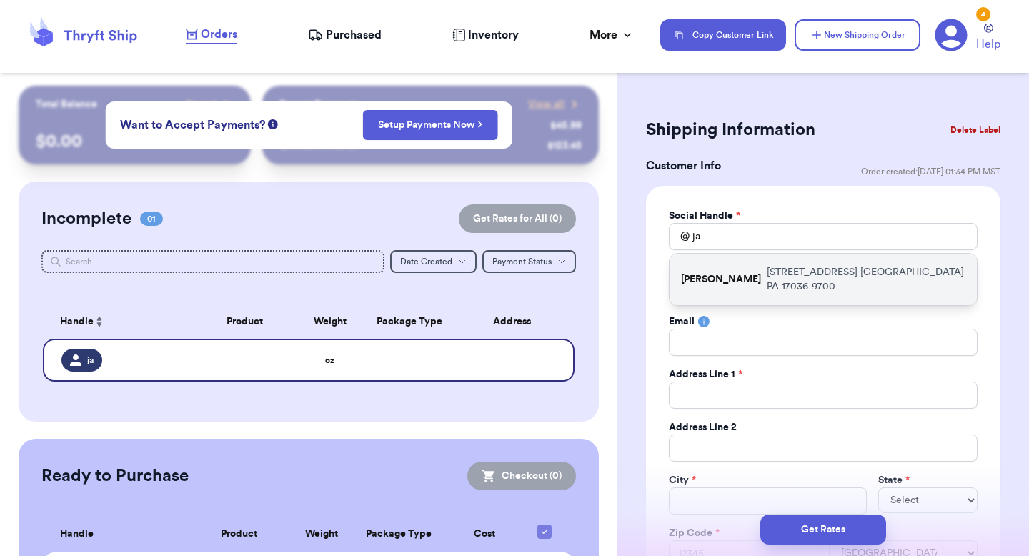
type input "[STREET_ADDRESS]"
type input "[GEOGRAPHIC_DATA]"
select select "PA"
type input "17036-9700"
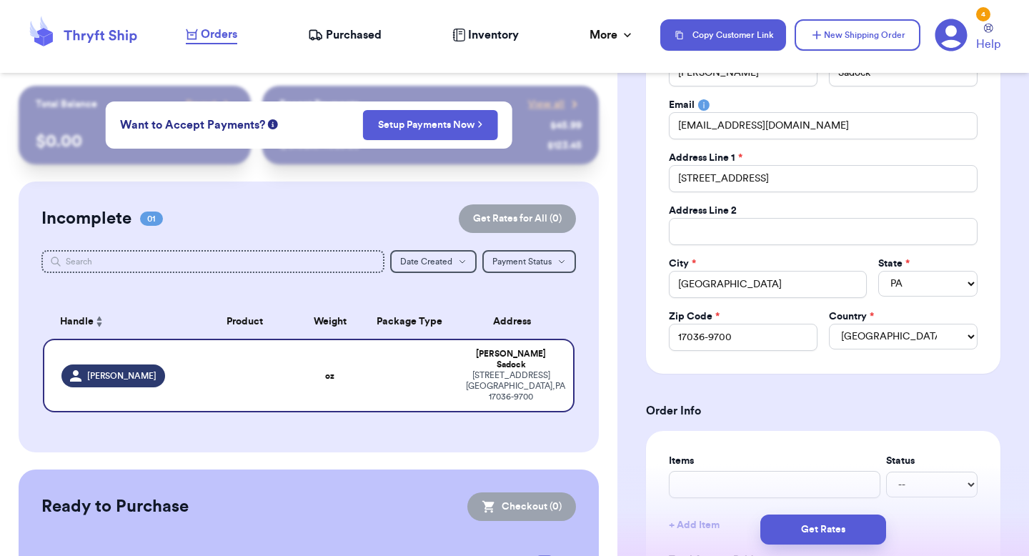
scroll to position [339, 0]
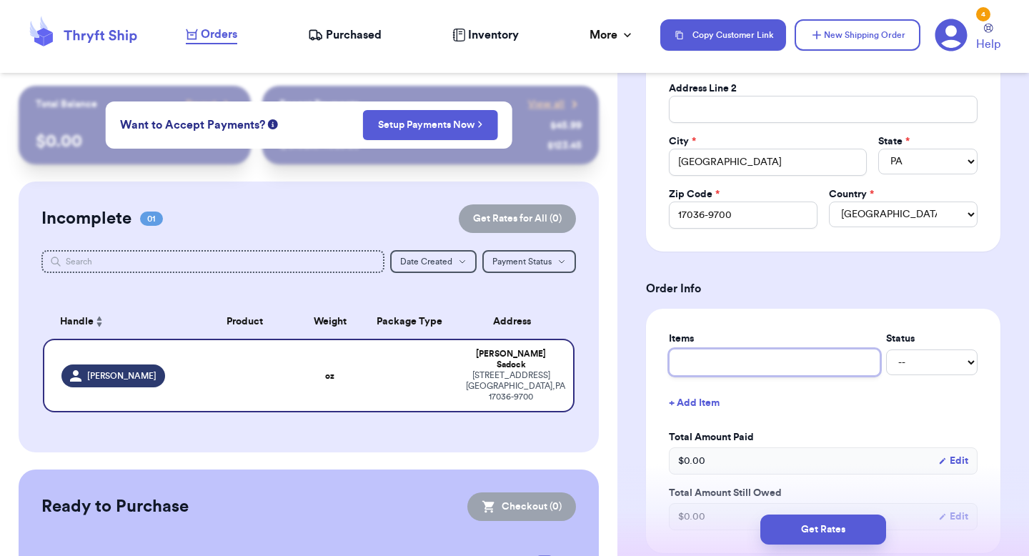
click at [769, 363] on input "text" at bounding box center [774, 362] width 211 height 27
type input "Q"
type input "Qu"
type input "Qui"
type input "Quin"
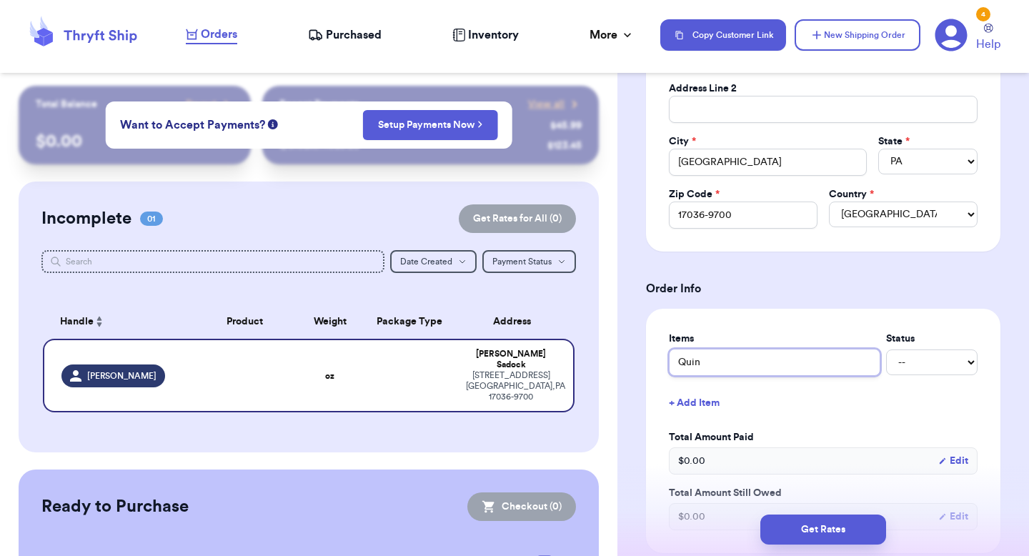
type input "Quinc"
type input "Quince"
type input "Quince C"
type input "Quince Cardigan"
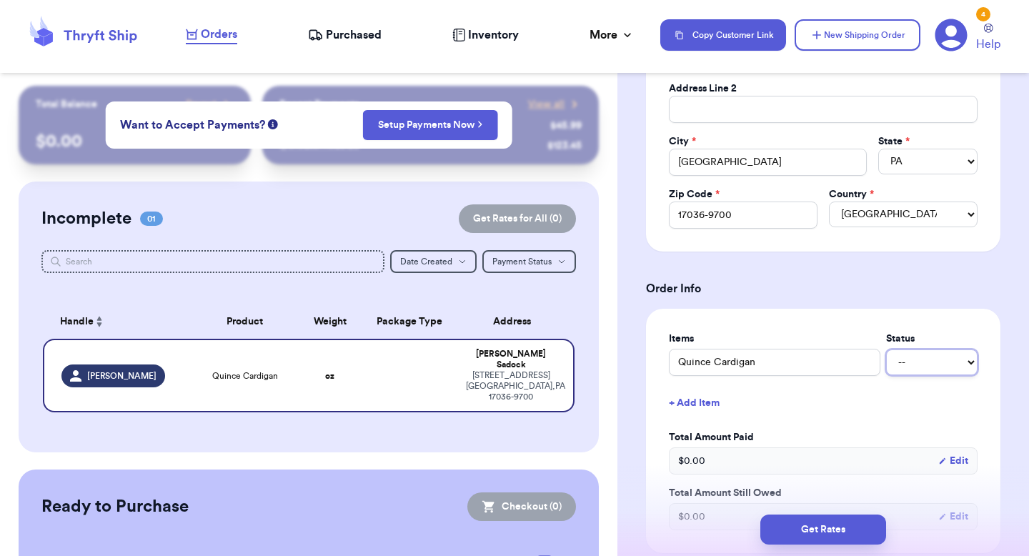
click at [932, 366] on select "-- Paid Owes" at bounding box center [931, 362] width 91 height 26
select select "paid"
click at [886, 350] on select "-- Paid Owes" at bounding box center [931, 362] width 91 height 26
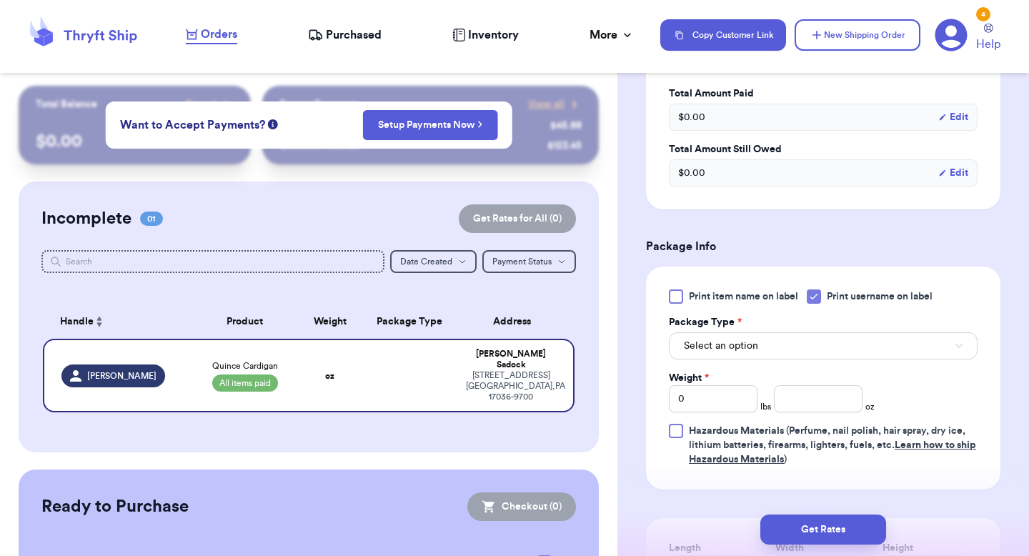
scroll to position [697, 0]
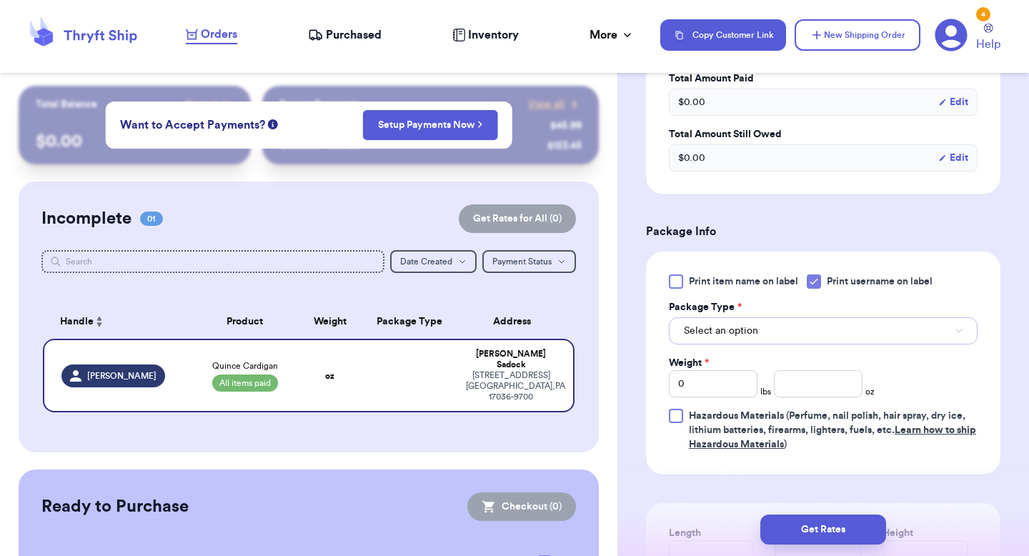
click at [862, 339] on button "Select an option" at bounding box center [823, 330] width 309 height 27
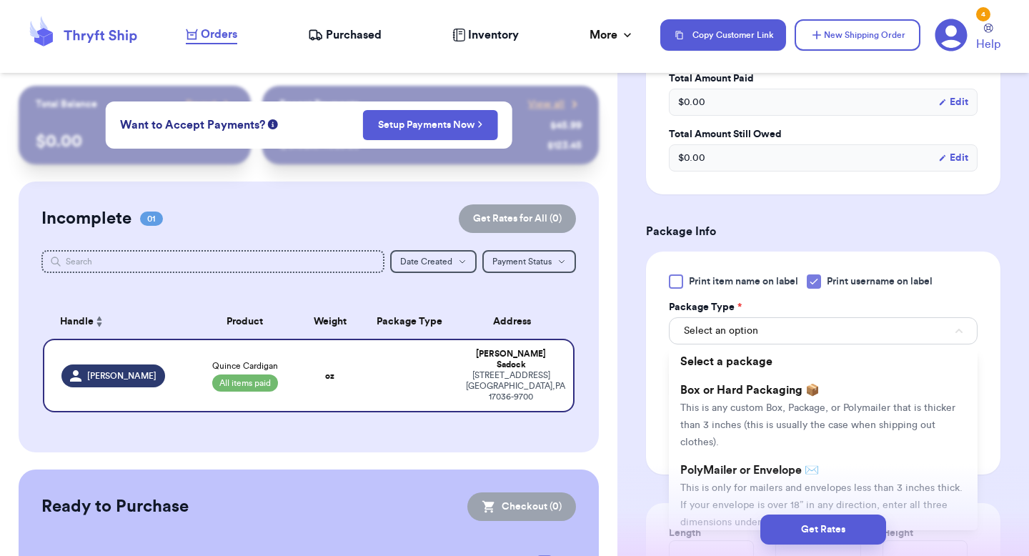
click at [790, 386] on span "Box or Hard Packaging 📦" at bounding box center [749, 389] width 139 height 11
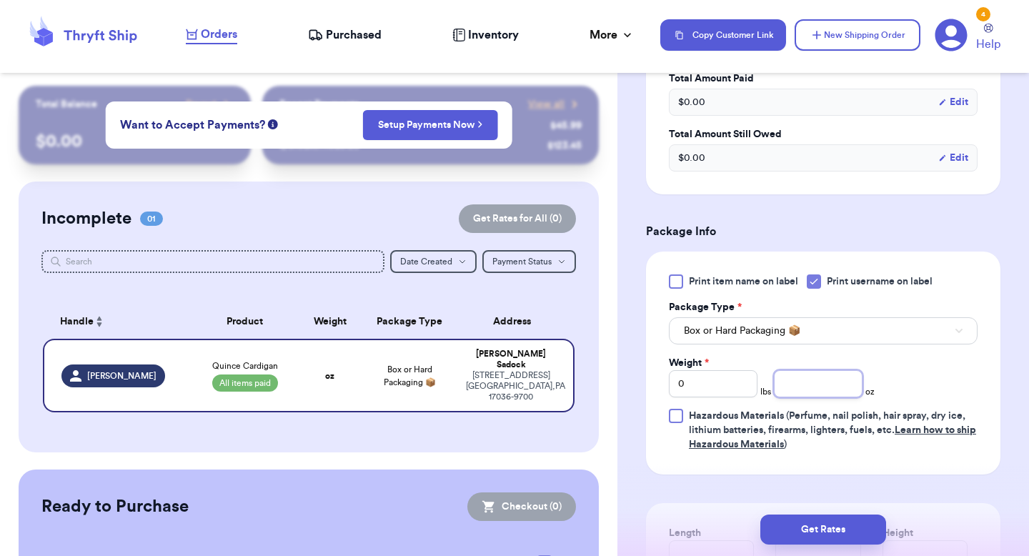
click at [804, 386] on input "number" at bounding box center [818, 383] width 89 height 27
type input "28"
click at [935, 397] on div "Print item name on label Print username on label Package Type * Box or Hard Pac…" at bounding box center [823, 362] width 309 height 177
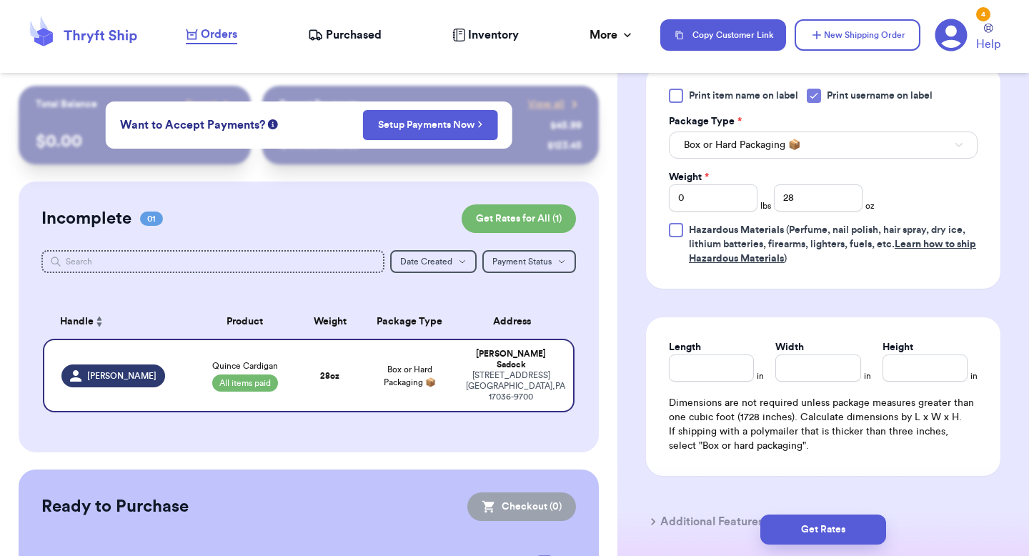
scroll to position [887, 0]
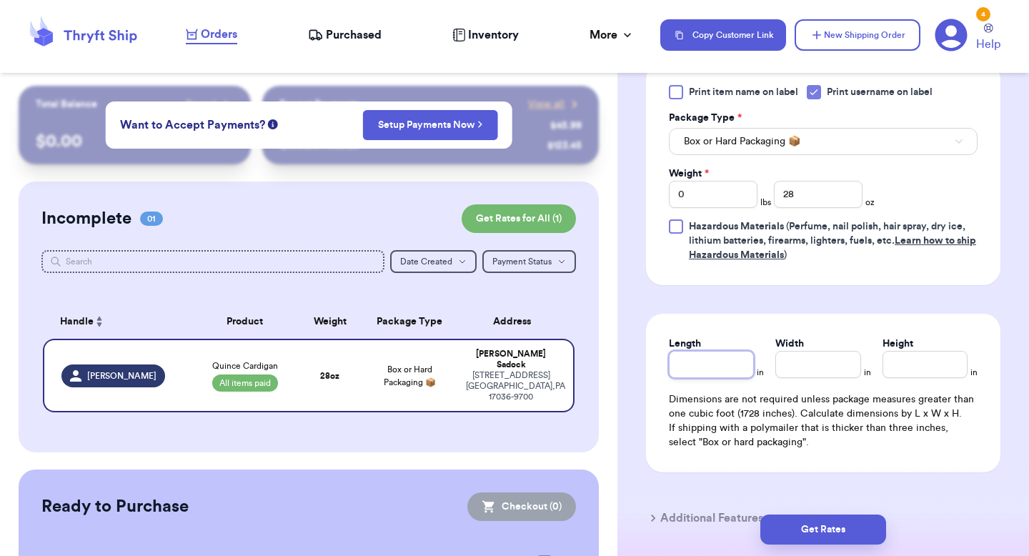
click at [732, 371] on input "Length" at bounding box center [711, 364] width 85 height 27
type input "8"
type input "10"
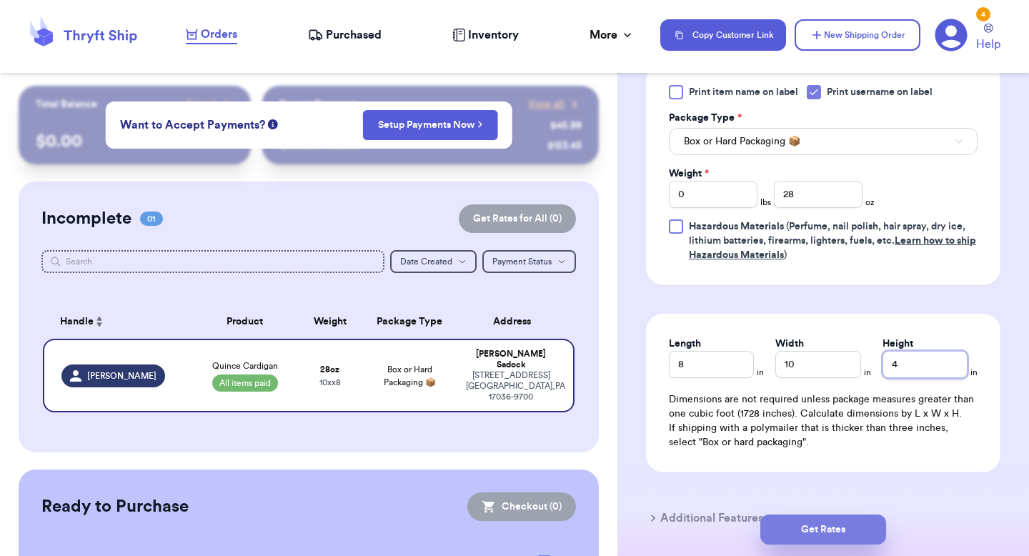
type input "4"
click at [847, 532] on button "Get Rates" at bounding box center [823, 529] width 126 height 30
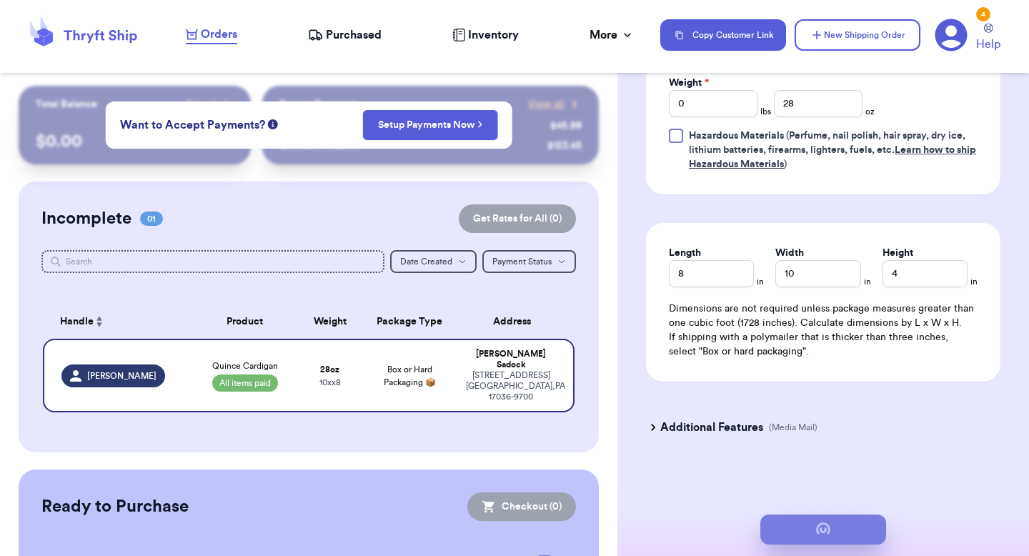
scroll to position [652, 0]
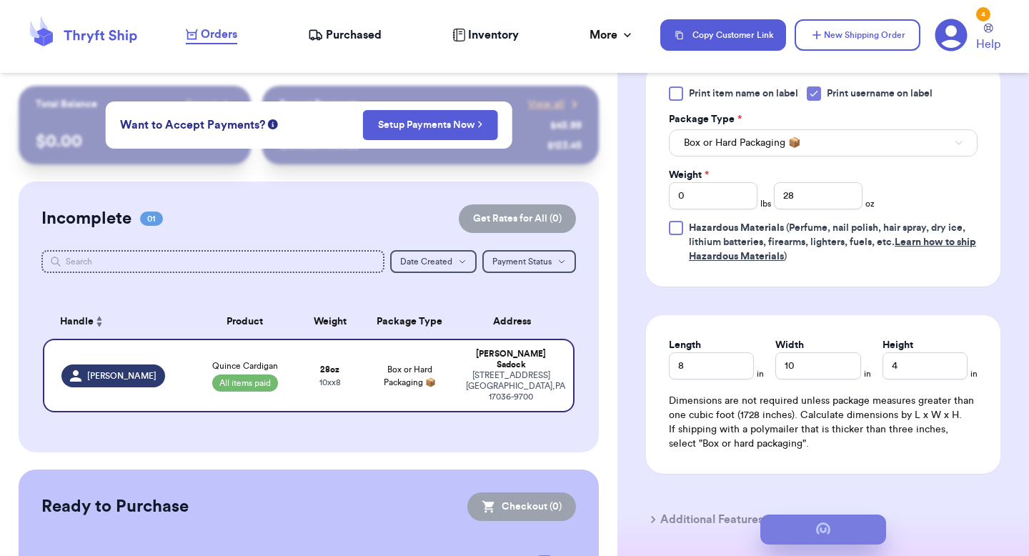
type input "1"
type input "12"
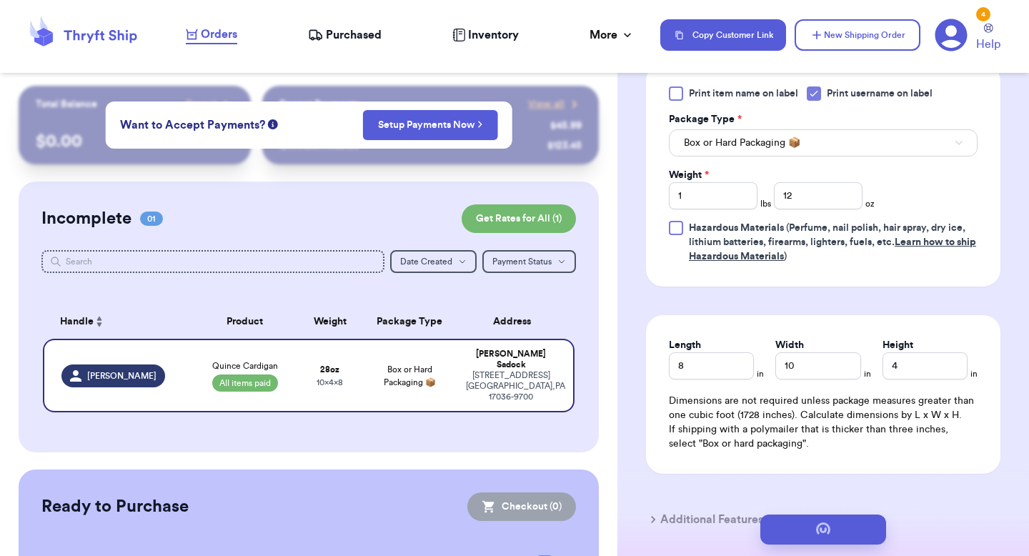
scroll to position [0, 0]
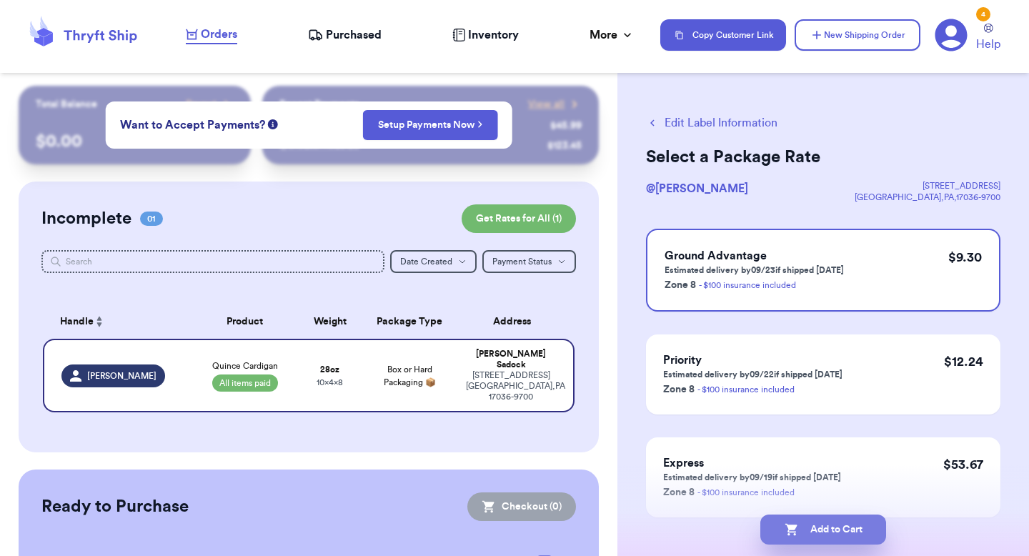
click at [842, 527] on button "Add to Cart" at bounding box center [823, 529] width 126 height 30
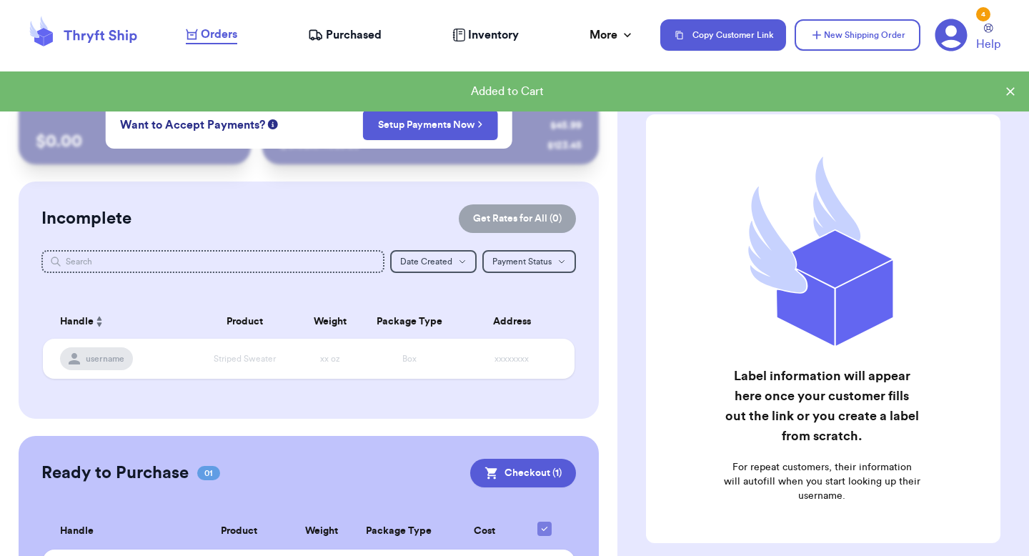
scroll to position [92, 0]
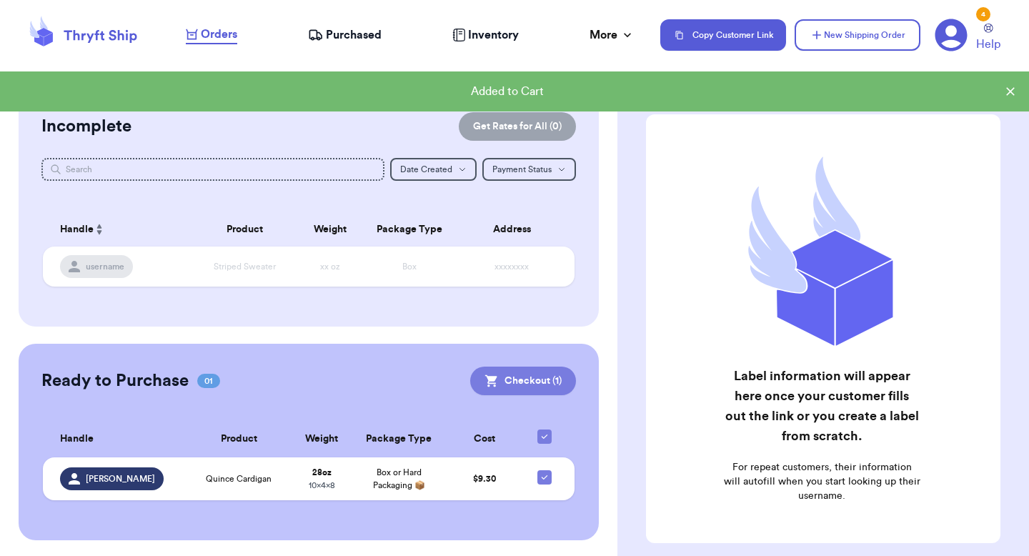
click at [537, 378] on button "Checkout ( 1 )" at bounding box center [523, 381] width 106 height 29
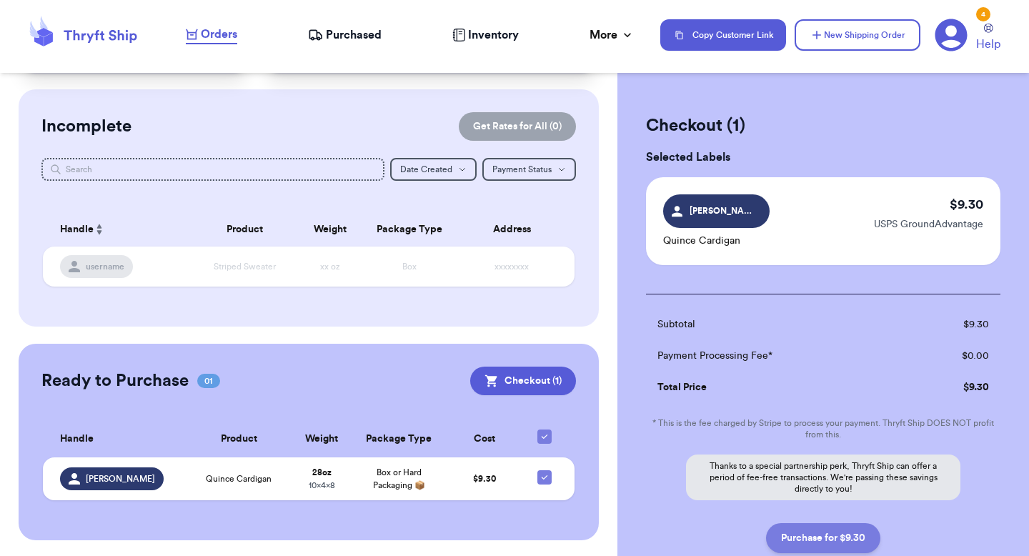
click at [826, 542] on button "Purchase for $9.30" at bounding box center [823, 538] width 114 height 30
checkbox input "false"
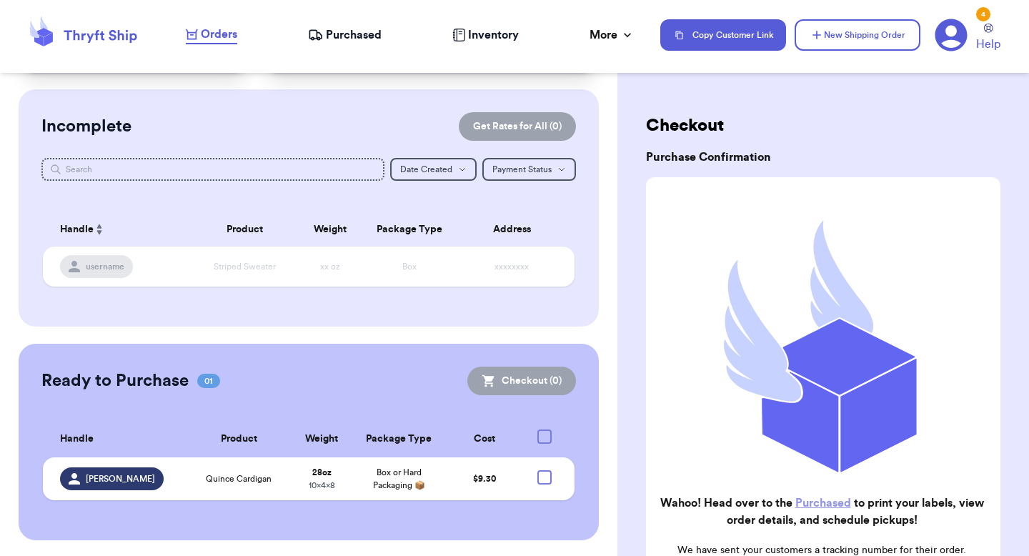
checkbox input "true"
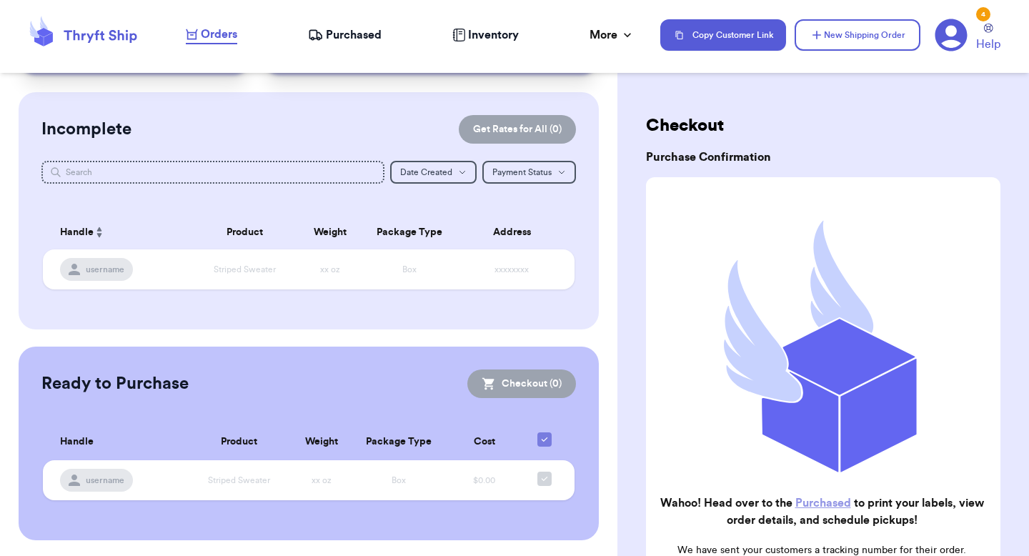
click at [810, 502] on link "Purchased" at bounding box center [823, 502] width 56 height 11
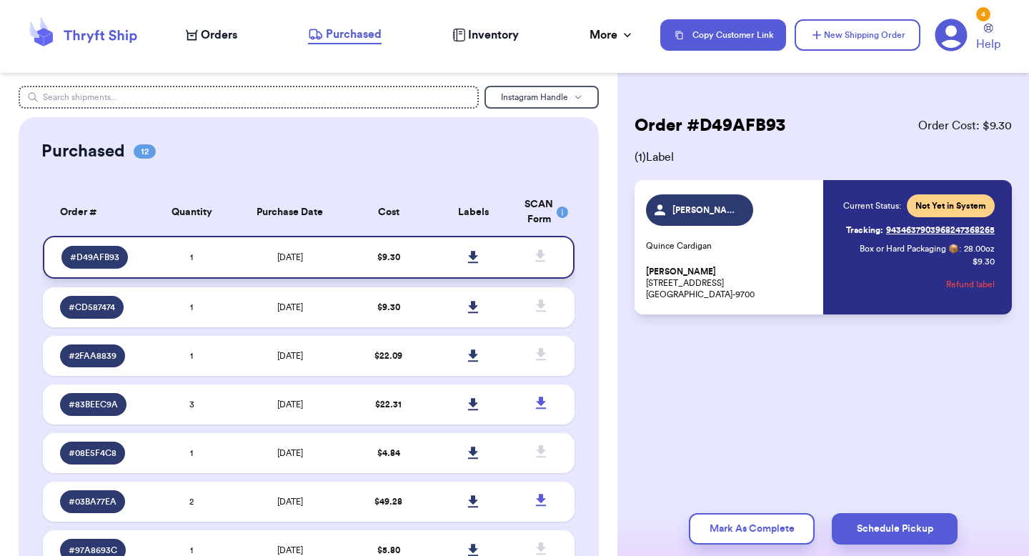
click at [468, 261] on icon at bounding box center [473, 257] width 11 height 13
